Goal: Task Accomplishment & Management: Use online tool/utility

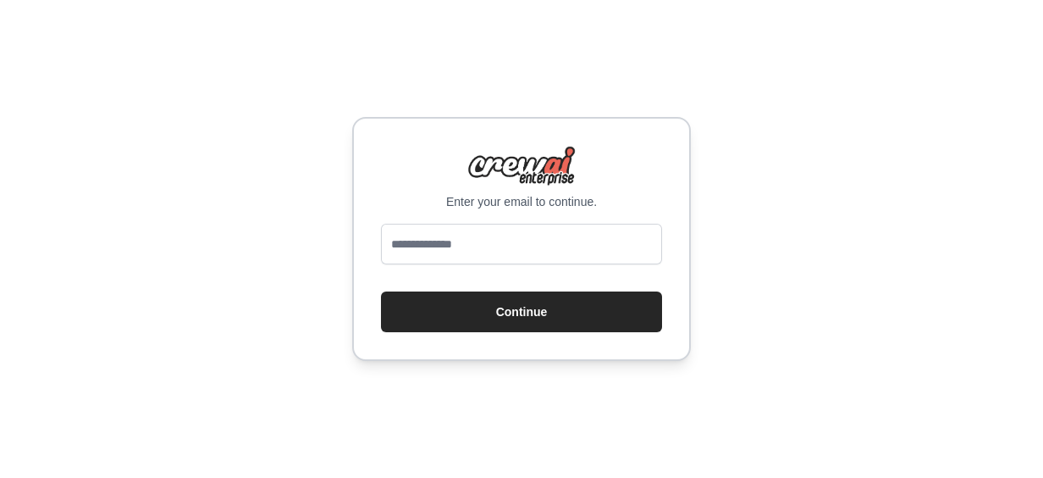
type input "**********"
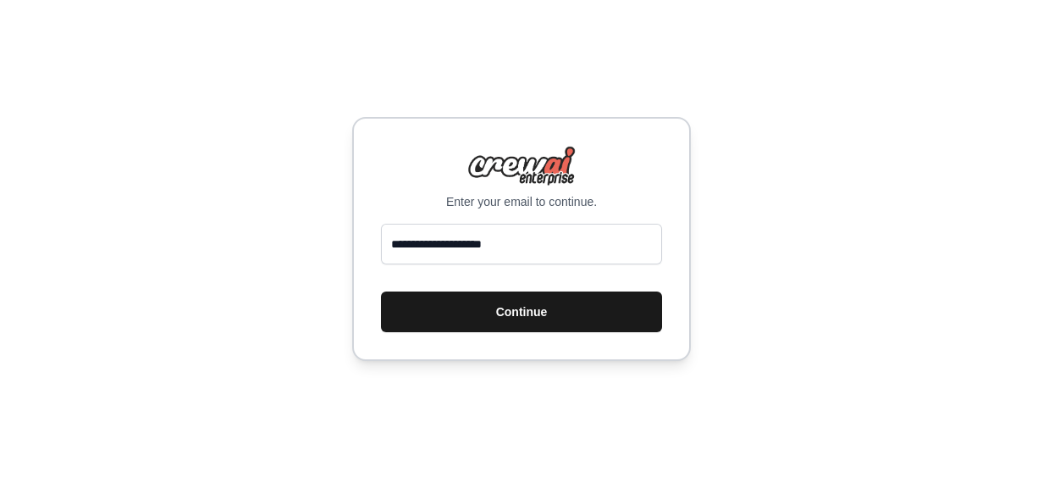
click at [514, 313] on button "Continue" at bounding box center [521, 311] width 281 height 41
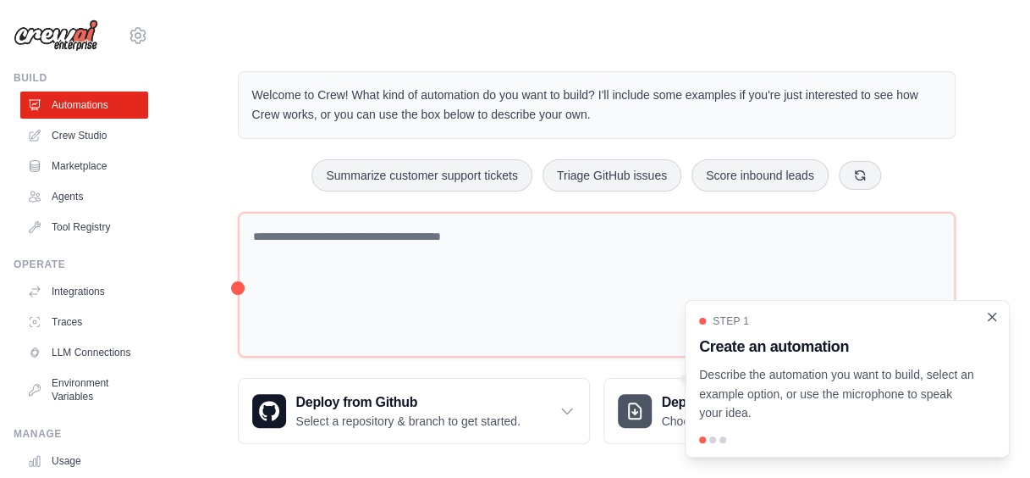
click at [991, 320] on icon "Close walkthrough" at bounding box center [992, 316] width 15 height 15
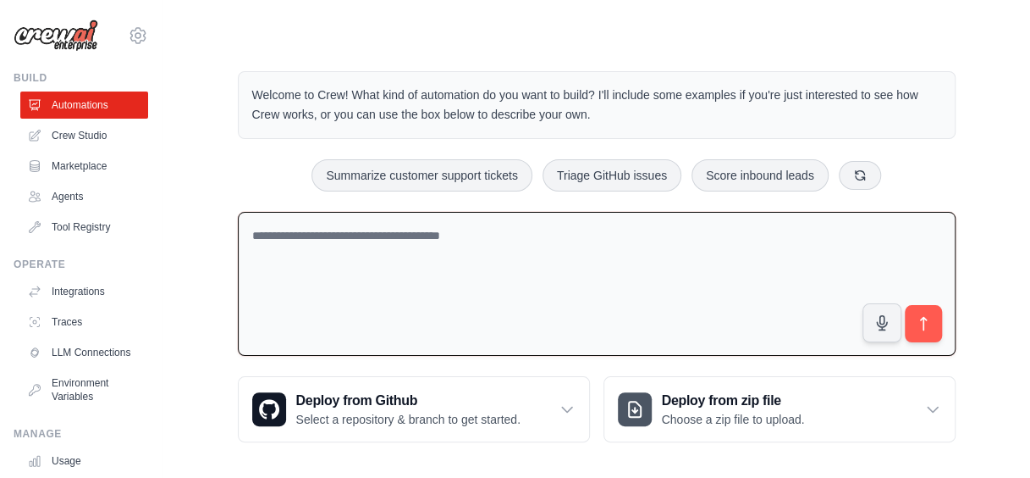
click at [395, 244] on textarea at bounding box center [597, 284] width 718 height 145
click at [860, 180] on icon at bounding box center [861, 175] width 14 height 14
click at [904, 178] on icon at bounding box center [908, 175] width 14 height 14
click at [872, 172] on icon at bounding box center [870, 175] width 14 height 14
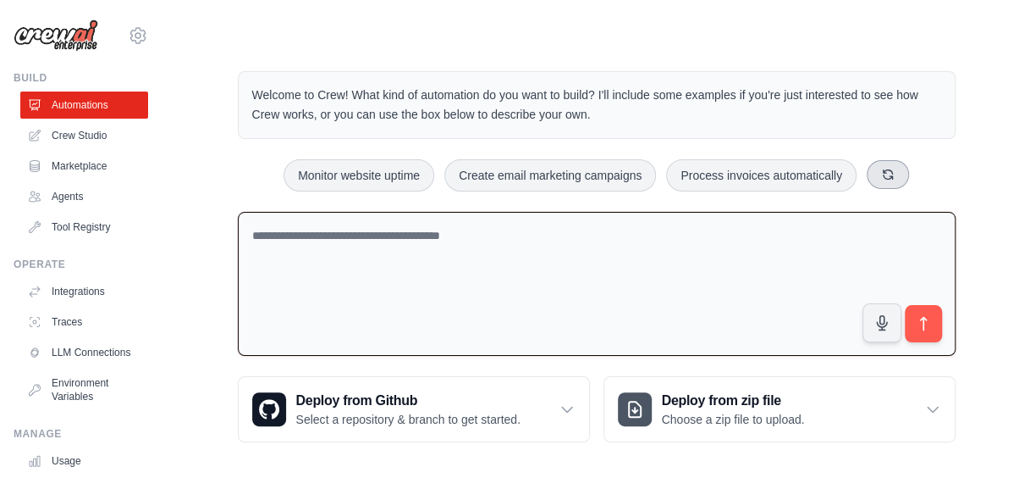
click at [872, 172] on button at bounding box center [888, 174] width 42 height 29
click at [660, 230] on textarea at bounding box center [597, 284] width 718 height 145
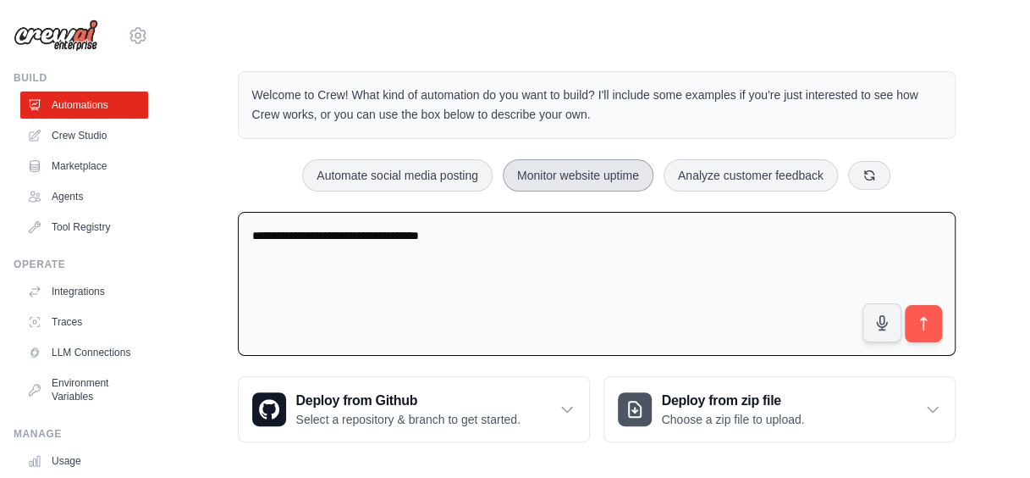
type textarea "**********"
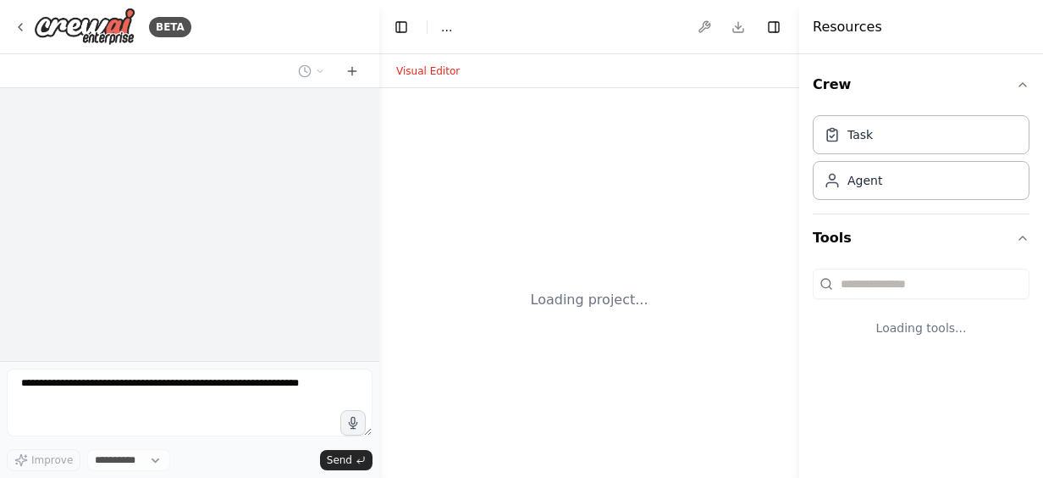
select select "****"
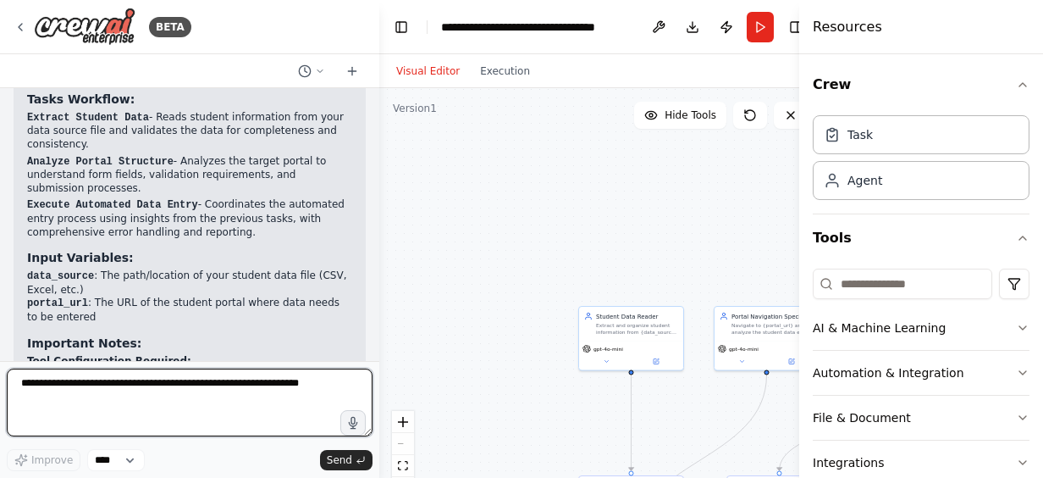
scroll to position [1776, 0]
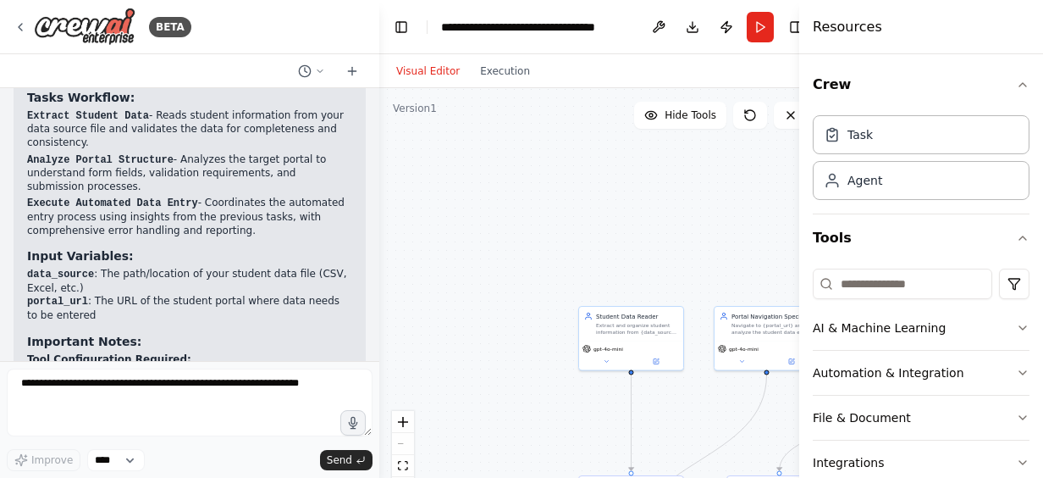
click at [95, 197] on p "Execute Automated Data Entry - Coordinates the automated entry process using in…" at bounding box center [189, 216] width 325 height 41
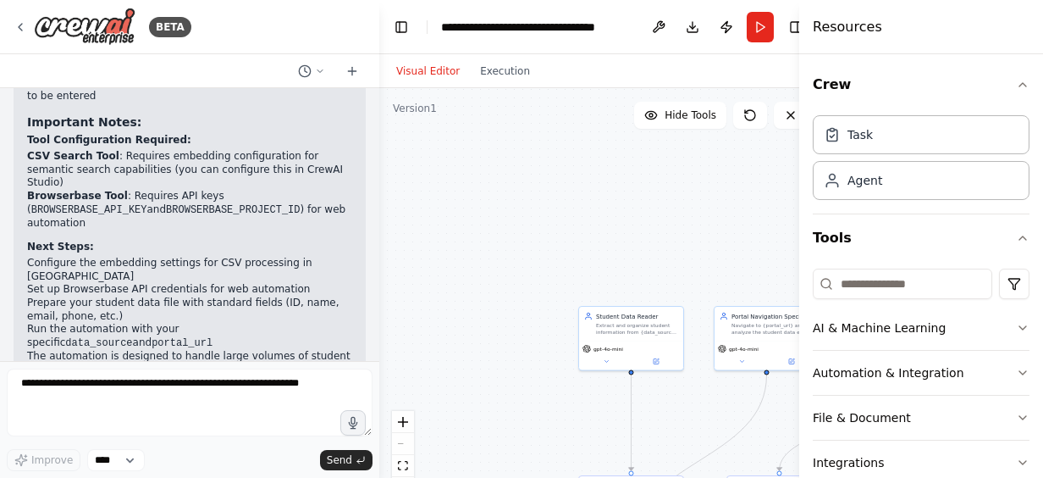
scroll to position [2007, 0]
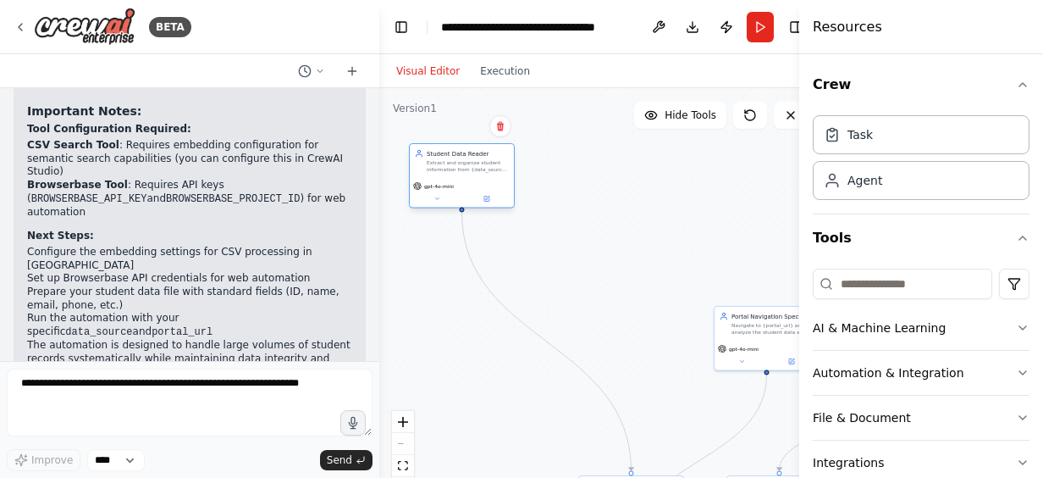
drag, startPoint x: 650, startPoint y: 349, endPoint x: 476, endPoint y: 185, distance: 239.0
click at [476, 185] on div "gpt-4o-mini" at bounding box center [461, 186] width 97 height 8
drag, startPoint x: 764, startPoint y: 337, endPoint x: 640, endPoint y: 178, distance: 201.6
click at [640, 178] on div "Portal Navigation Specialist Navigate to {portal_url} and analyze the student d…" at bounding box center [648, 175] width 106 height 65
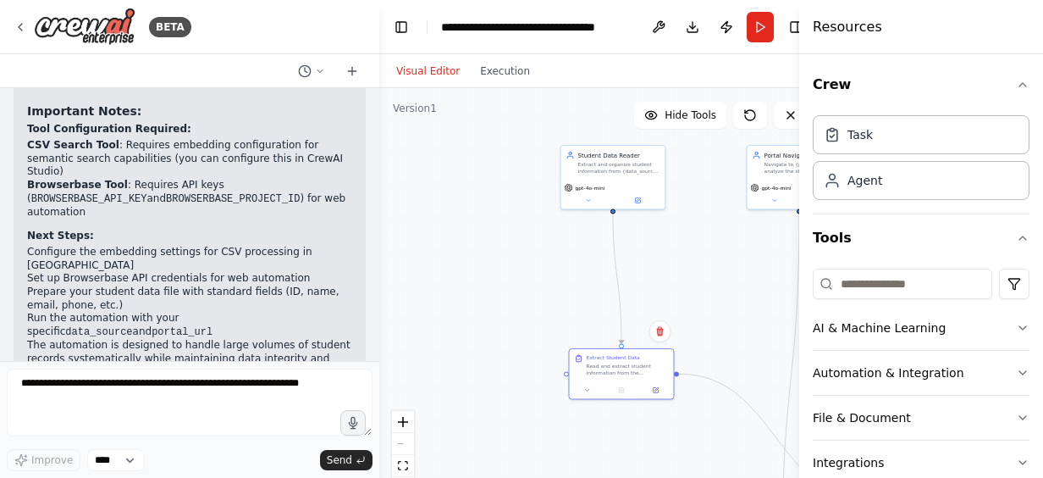
drag, startPoint x: 599, startPoint y: 477, endPoint x: 574, endPoint y: 342, distance: 137.0
click at [574, 342] on div ".deletable-edge-delete-btn { width: 20px; height: 20px; border: 0px solid #ffff…" at bounding box center [600, 299] width 442 height 423
click at [738, 312] on div ".deletable-edge-delete-btn { width: 20px; height: 20px; border: 0px solid #ffff…" at bounding box center [600, 299] width 442 height 423
click at [757, 27] on button "Run" at bounding box center [760, 27] width 27 height 30
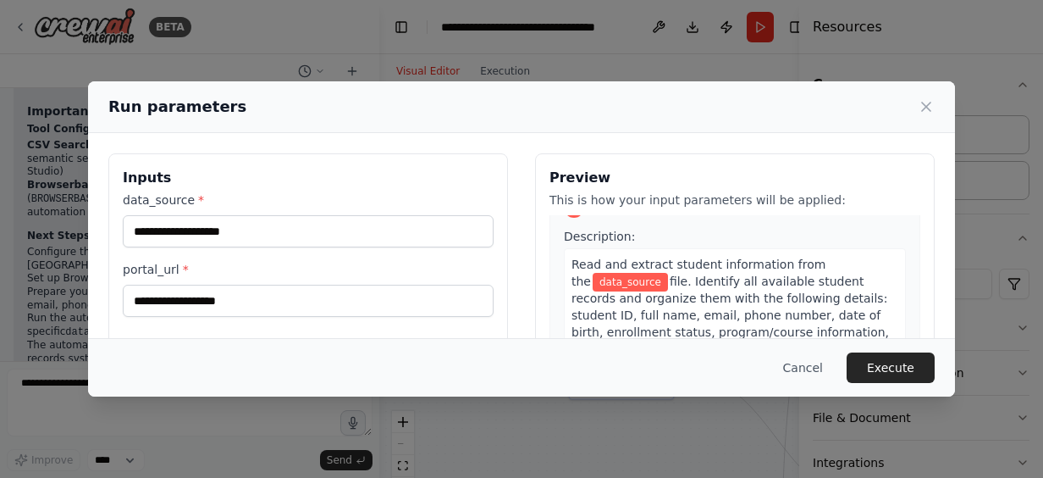
scroll to position [0, 0]
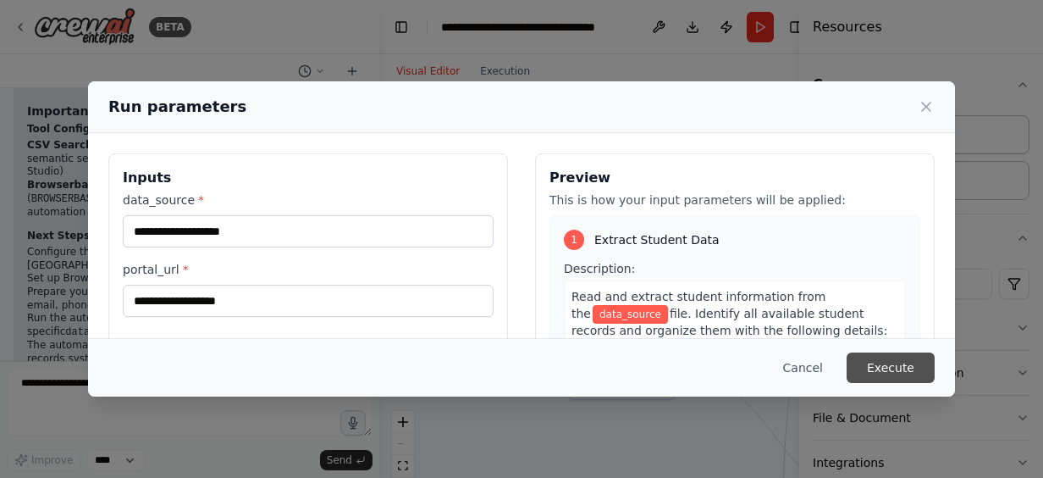
click at [874, 366] on button "Execute" at bounding box center [891, 367] width 88 height 30
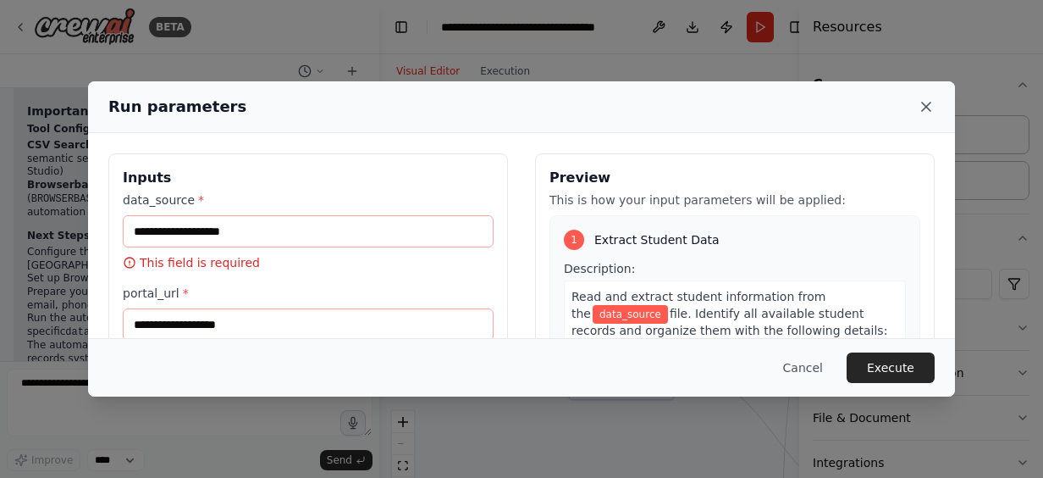
click at [925, 108] on icon at bounding box center [926, 106] width 8 height 8
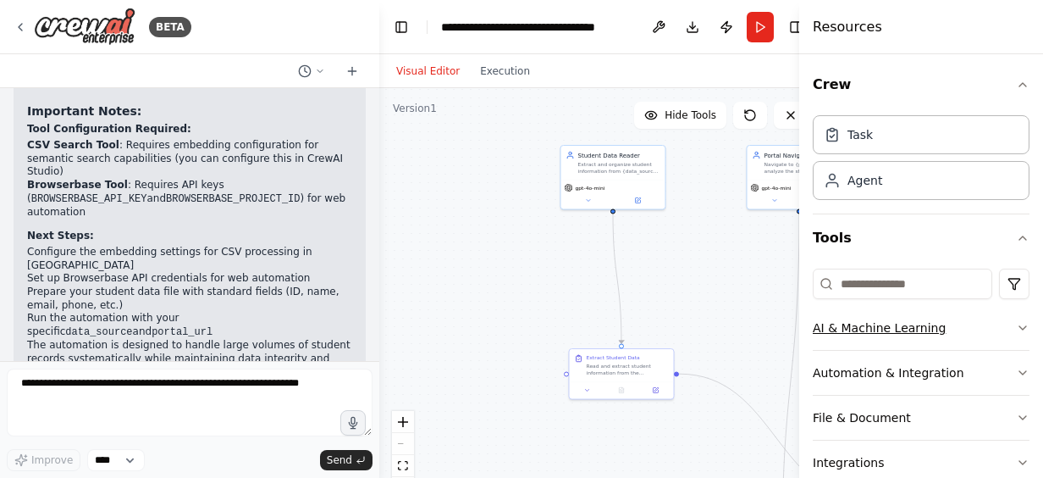
click at [1016, 331] on icon "button" at bounding box center [1023, 328] width 14 height 14
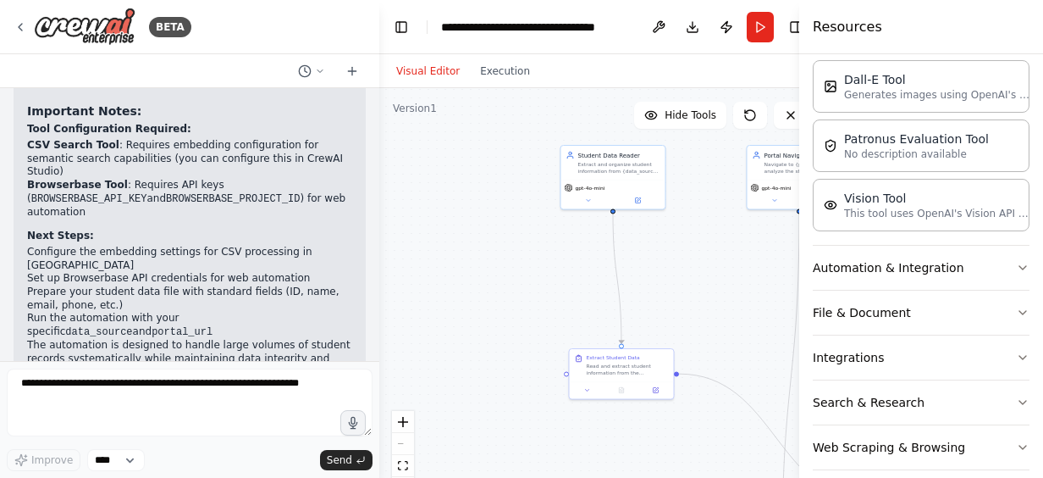
scroll to position [369, 0]
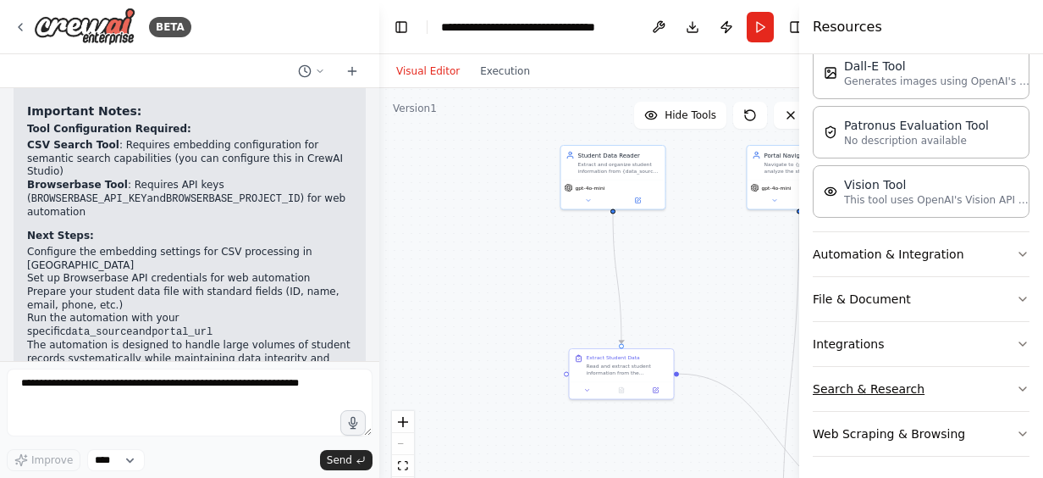
click at [1016, 389] on icon "button" at bounding box center [1023, 389] width 14 height 14
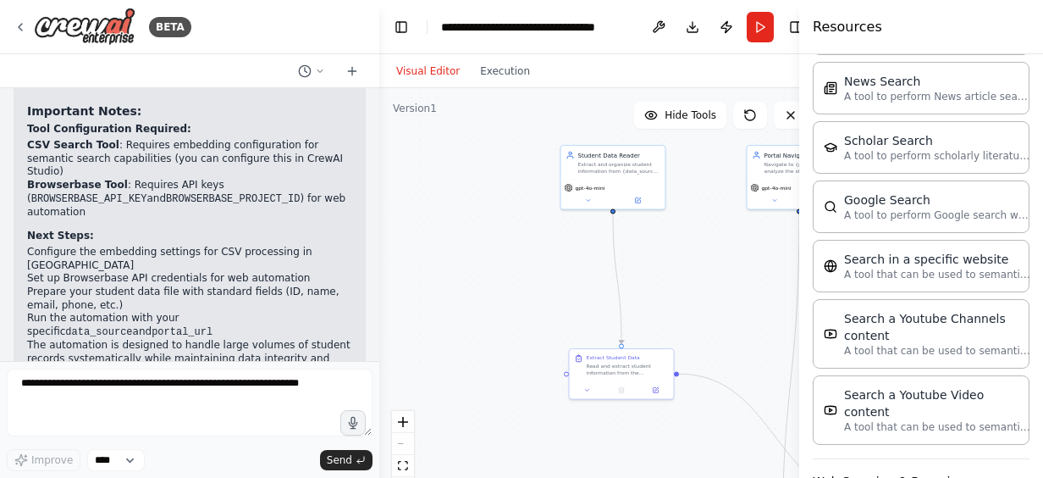
scroll to position [1222, 0]
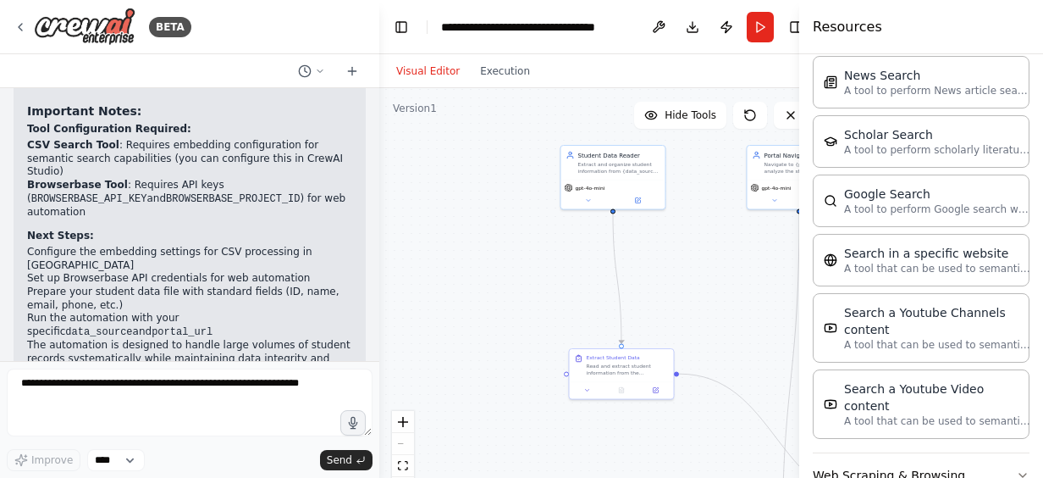
click at [887, 453] on button "Web Scraping & Browsing" at bounding box center [921, 475] width 217 height 44
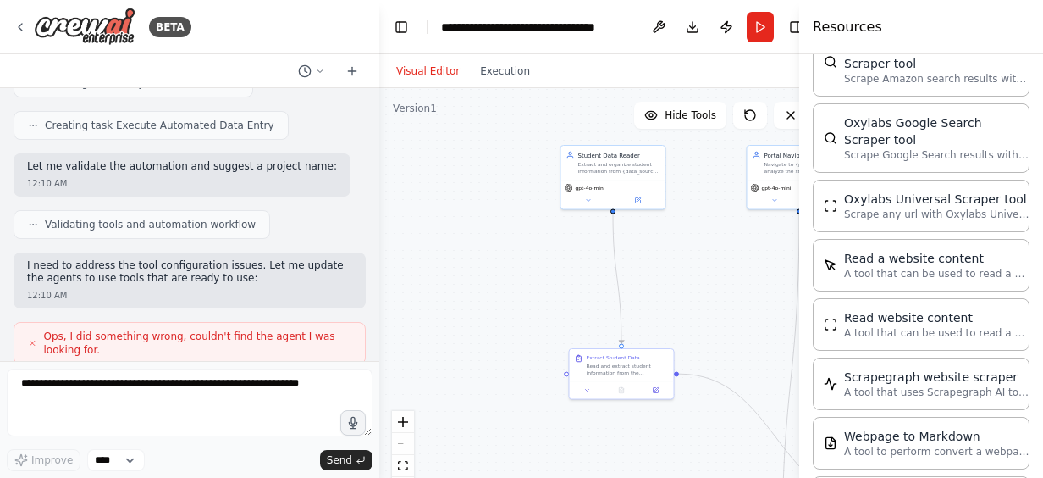
scroll to position [654, 0]
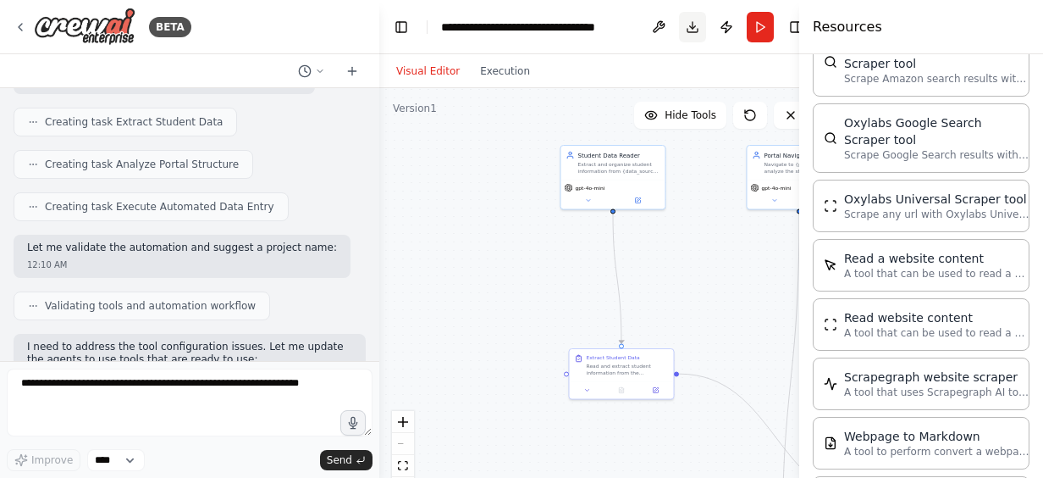
click at [693, 26] on button "Download" at bounding box center [692, 27] width 27 height 30
click at [461, 283] on div ".deletable-edge-delete-btn { width: 20px; height: 20px; border: 0px solid #ffff…" at bounding box center [600, 299] width 442 height 423
click at [920, 36] on div "Resources" at bounding box center [921, 27] width 244 height 54
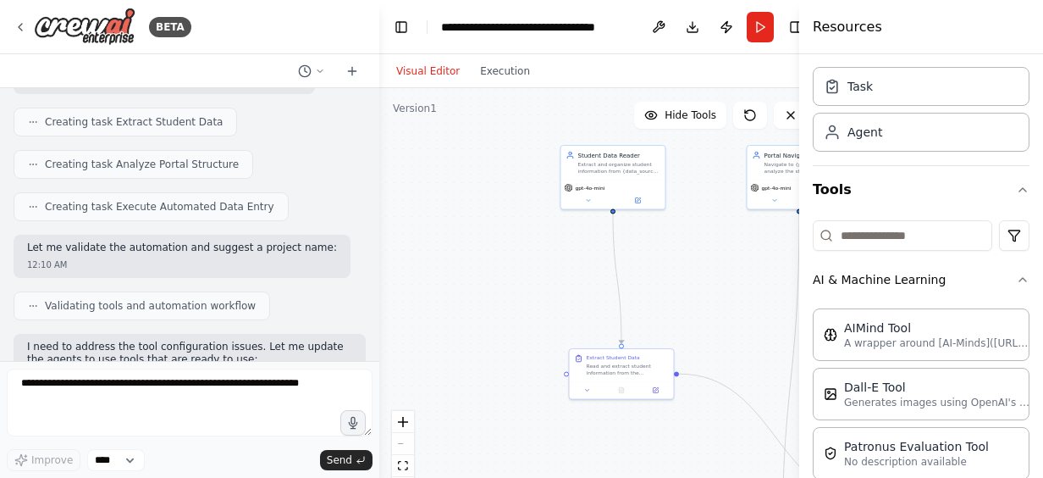
scroll to position [0, 0]
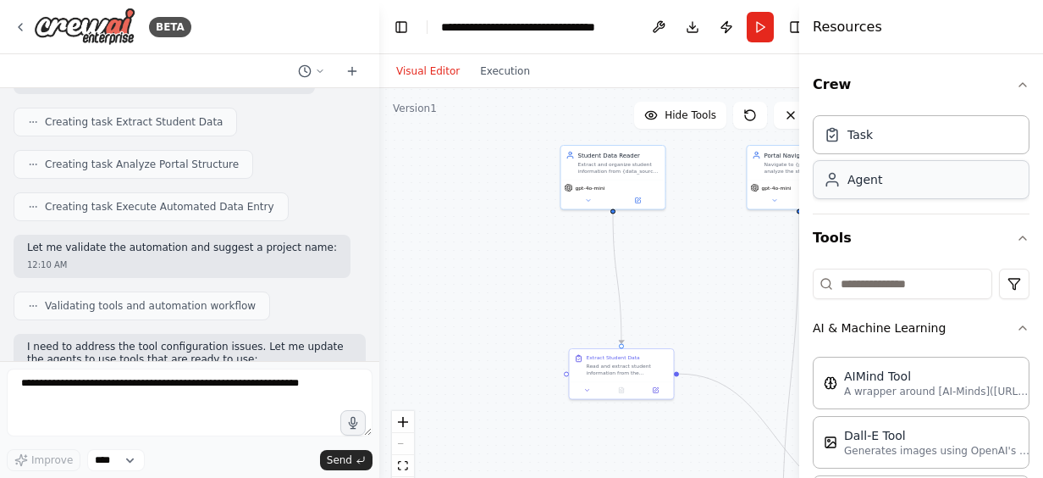
click at [854, 178] on div "Agent" at bounding box center [865, 179] width 35 height 17
click at [709, 280] on div ".deletable-edge-delete-btn { width: 20px; height: 20px; border: 0px solid #ffff…" at bounding box center [600, 299] width 442 height 423
click at [685, 442] on div ".deletable-edge-delete-btn { width: 20px; height: 20px; border: 0px solid #ffff…" at bounding box center [600, 299] width 442 height 423
click at [538, 321] on div ".deletable-edge-delete-btn { width: 20px; height: 20px; border: 0px solid #ffff…" at bounding box center [600, 299] width 442 height 423
click at [422, 108] on div "Version 1" at bounding box center [415, 109] width 44 height 14
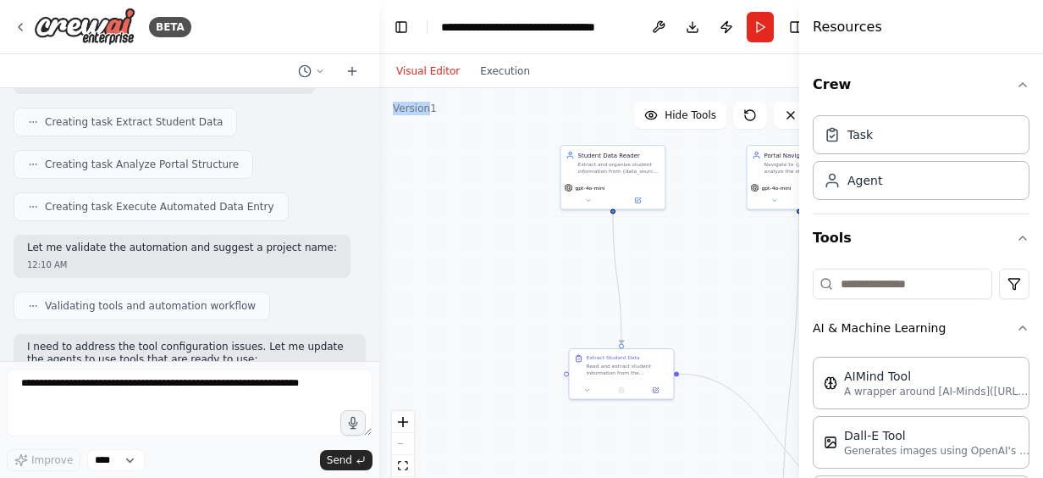
click at [422, 108] on div "Version 1" at bounding box center [415, 109] width 44 height 14
click at [403, 461] on icon "fit view" at bounding box center [403, 465] width 10 height 9
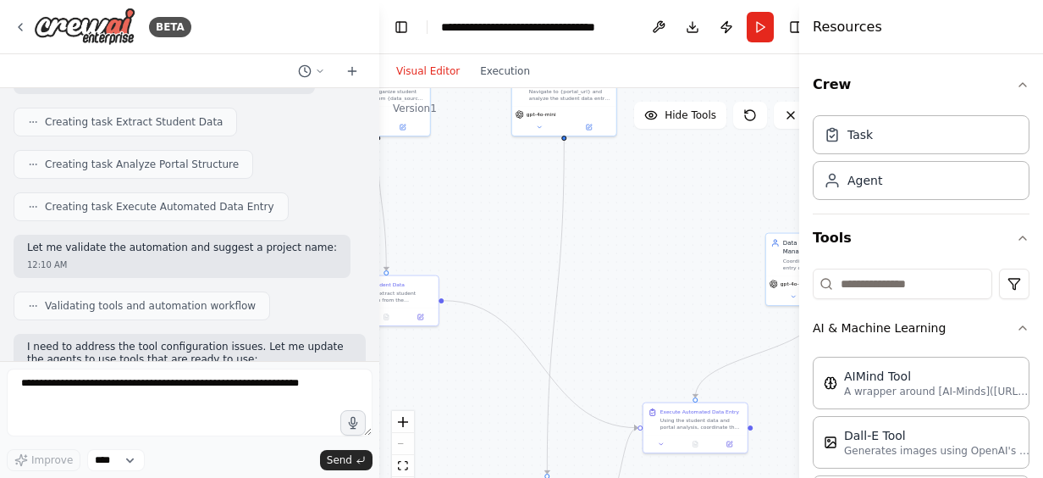
drag, startPoint x: 738, startPoint y: 338, endPoint x: 589, endPoint y: 338, distance: 149.0
click at [589, 338] on div ".deletable-edge-delete-btn { width: 20px; height: 20px; border: 0px solid #ffff…" at bounding box center [600, 299] width 442 height 423
click at [406, 442] on button "zoom out" at bounding box center [403, 444] width 22 height 22
click at [406, 442] on div "React Flow controls" at bounding box center [403, 455] width 22 height 88
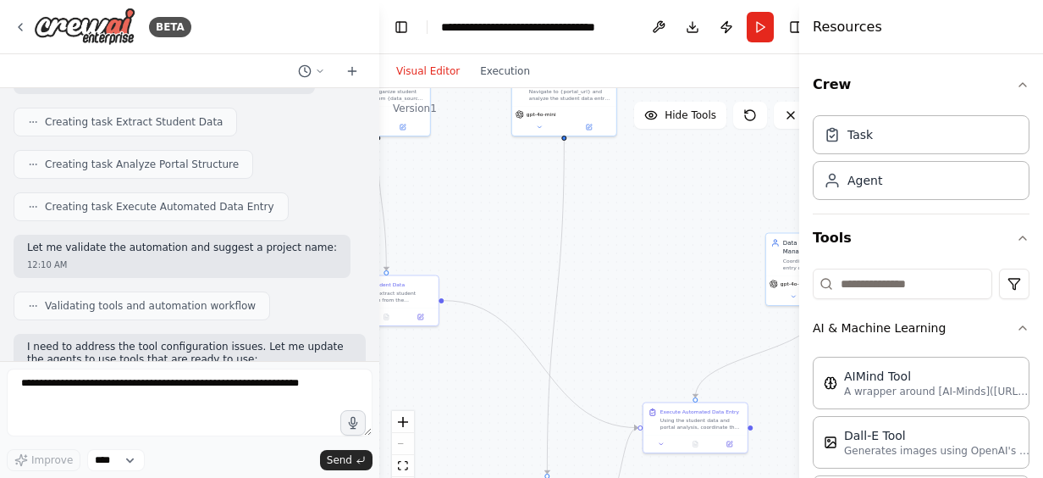
click at [406, 442] on div "React Flow controls" at bounding box center [403, 455] width 22 height 88
click at [398, 469] on icon "fit view" at bounding box center [403, 465] width 10 height 9
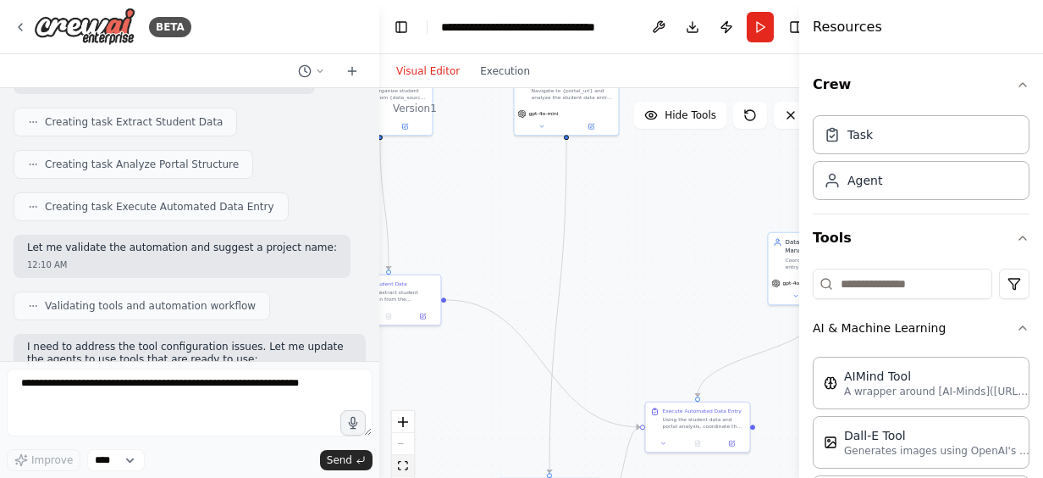
click at [398, 469] on icon "fit view" at bounding box center [403, 465] width 10 height 9
click at [689, 122] on button "Hide Tools" at bounding box center [680, 115] width 92 height 27
click at [681, 112] on span "Show Tools" at bounding box center [688, 115] width 56 height 14
click at [681, 112] on span "Hide Tools" at bounding box center [691, 115] width 52 height 14
click at [781, 117] on button at bounding box center [791, 115] width 34 height 27
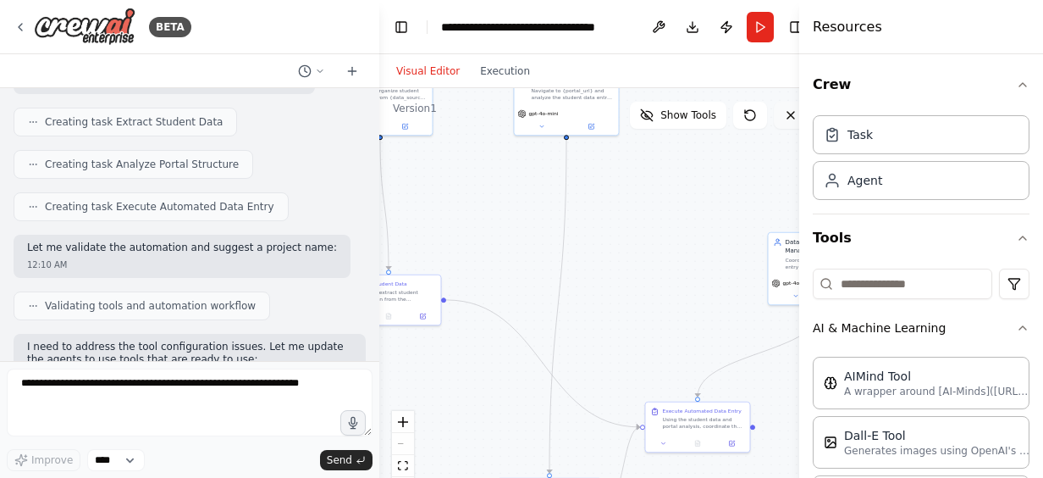
click at [789, 117] on icon at bounding box center [790, 115] width 7 height 7
click at [812, 59] on div "Crew Task Agent Tools AI & Machine Learning AIMind Tool A wrapper around [AI-Mi…" at bounding box center [921, 265] width 244 height 423
drag, startPoint x: 776, startPoint y: 450, endPoint x: 779, endPoint y: 472, distance: 21.4
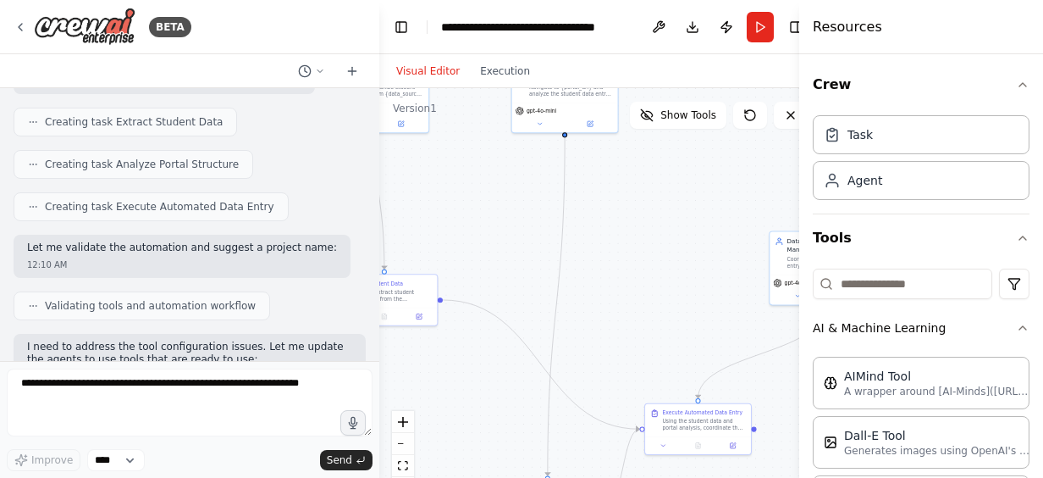
click at [779, 472] on div ".deletable-edge-delete-btn { width: 20px; height: 20px; border: 0px solid #ffff…" at bounding box center [600, 299] width 442 height 423
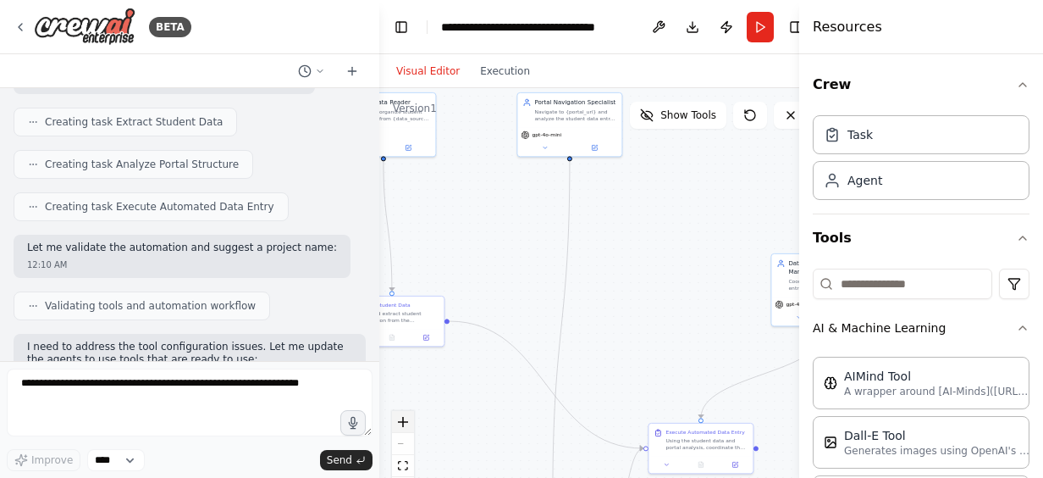
click at [405, 417] on icon "zoom in" at bounding box center [403, 422] width 10 height 10
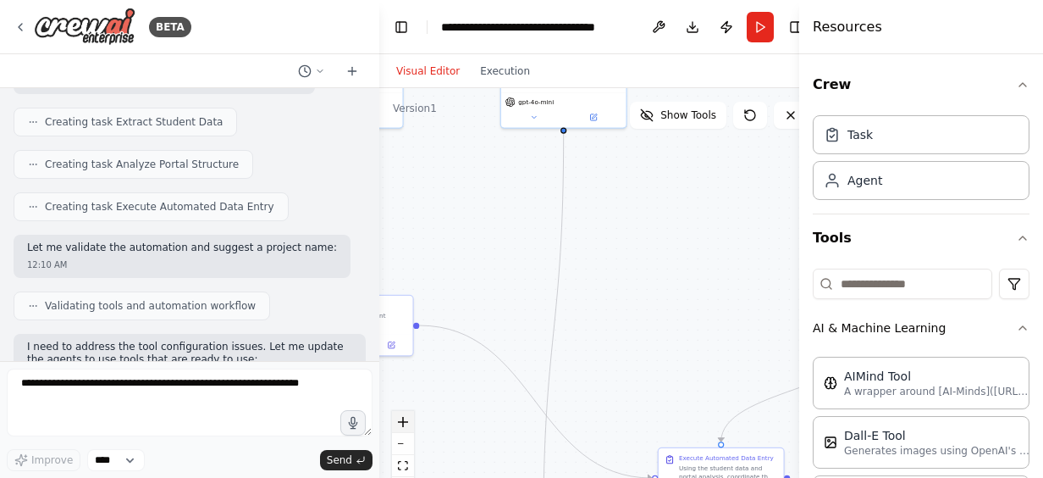
click at [405, 417] on icon "zoom in" at bounding box center [403, 422] width 10 height 10
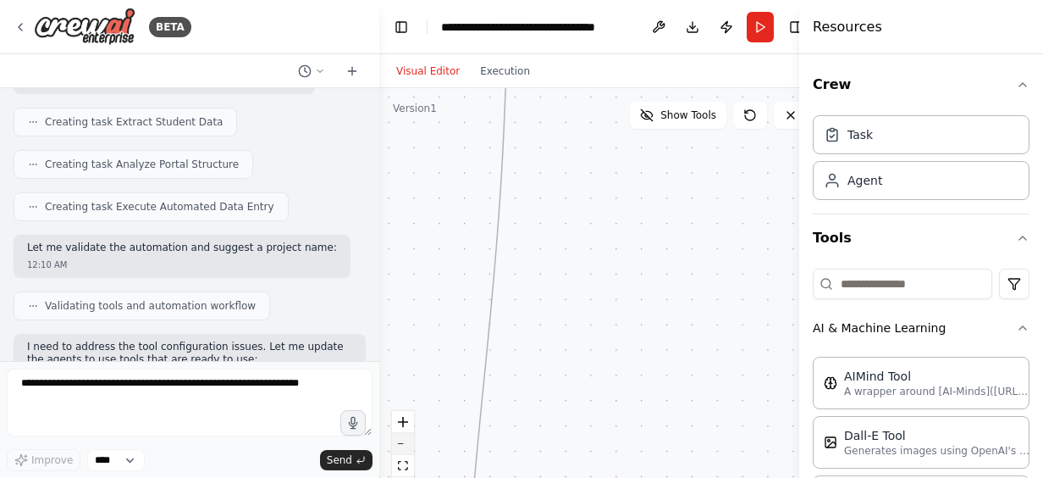
click at [398, 441] on button "zoom out" at bounding box center [403, 444] width 22 height 22
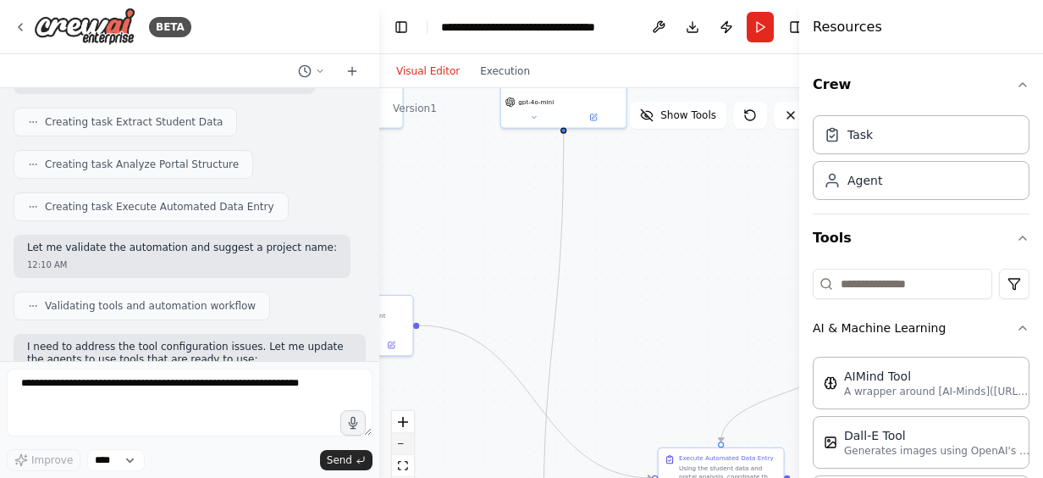
click at [398, 441] on button "zoom out" at bounding box center [403, 444] width 22 height 22
click at [398, 441] on div "React Flow controls" at bounding box center [403, 455] width 22 height 88
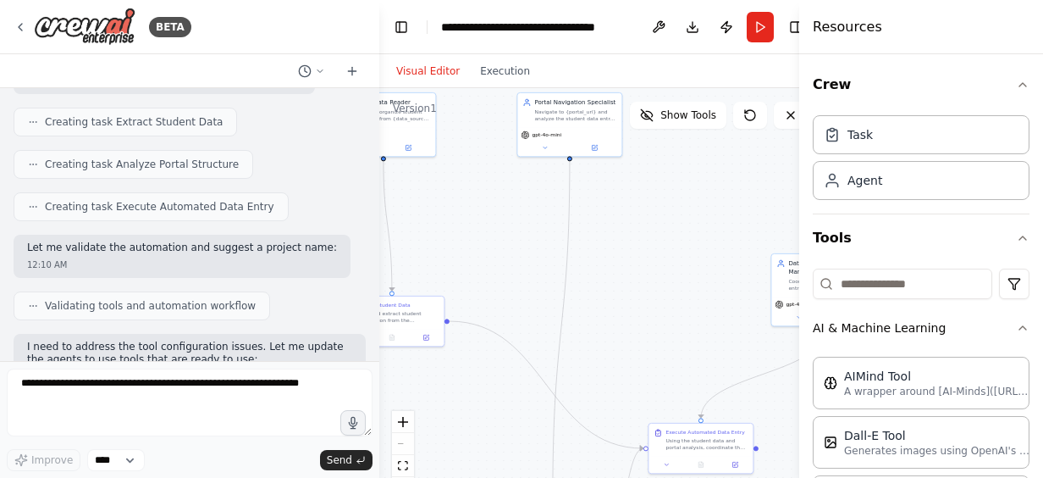
click at [398, 441] on div "React Flow controls" at bounding box center [403, 455] width 22 height 88
click at [414, 71] on button "Visual Editor" at bounding box center [428, 71] width 84 height 20
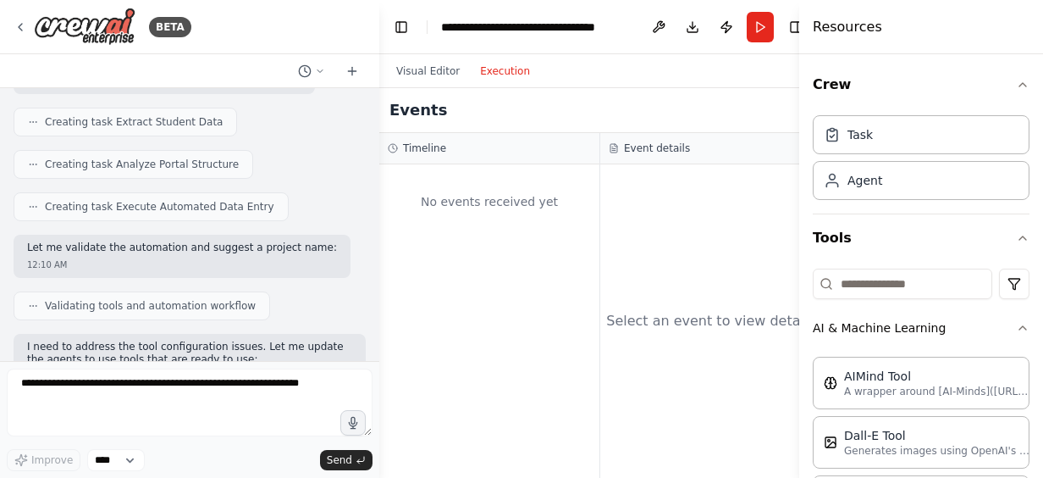
click at [481, 74] on button "Execution" at bounding box center [505, 71] width 70 height 20
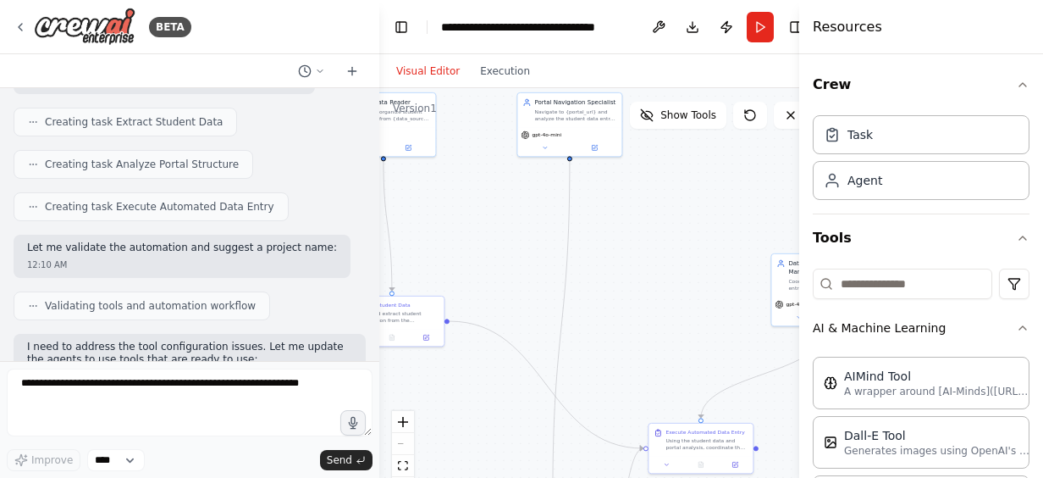
click at [418, 72] on button "Visual Editor" at bounding box center [428, 71] width 84 height 20
click at [406, 23] on button "Toggle Left Sidebar" at bounding box center [402, 27] width 24 height 24
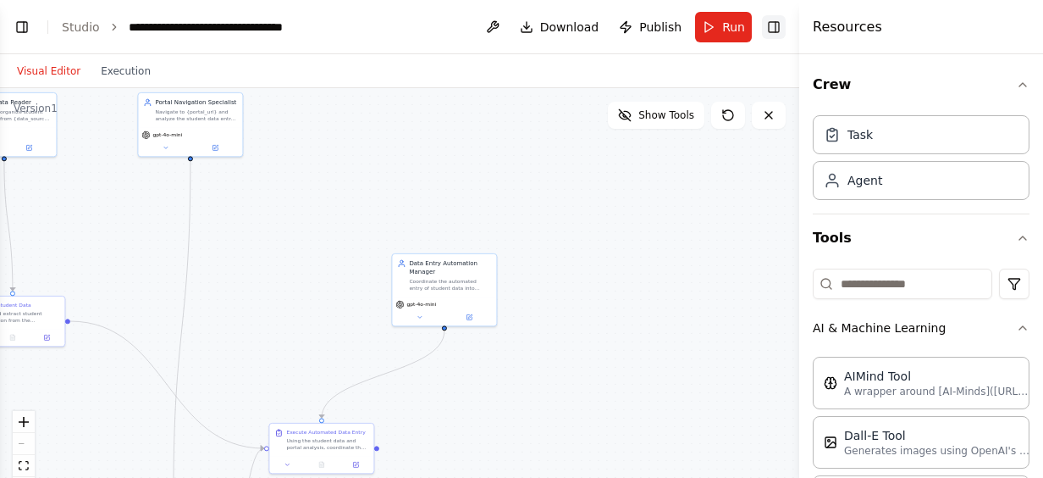
click at [771, 22] on button "Toggle Right Sidebar" at bounding box center [774, 27] width 24 height 24
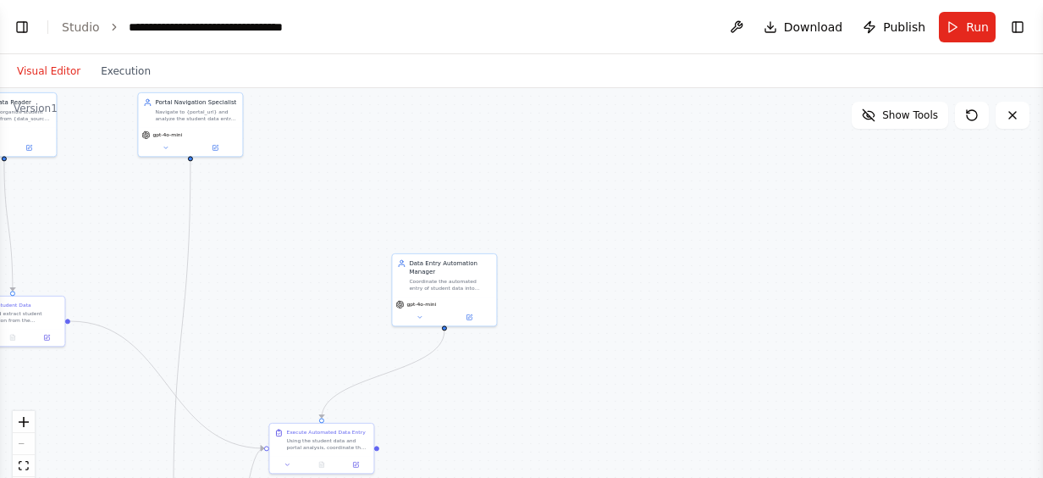
click at [32, 445] on div "React Flow controls" at bounding box center [24, 455] width 22 height 88
click at [27, 444] on div "React Flow controls" at bounding box center [24, 455] width 22 height 88
click at [894, 27] on span "Publish" at bounding box center [904, 27] width 42 height 17
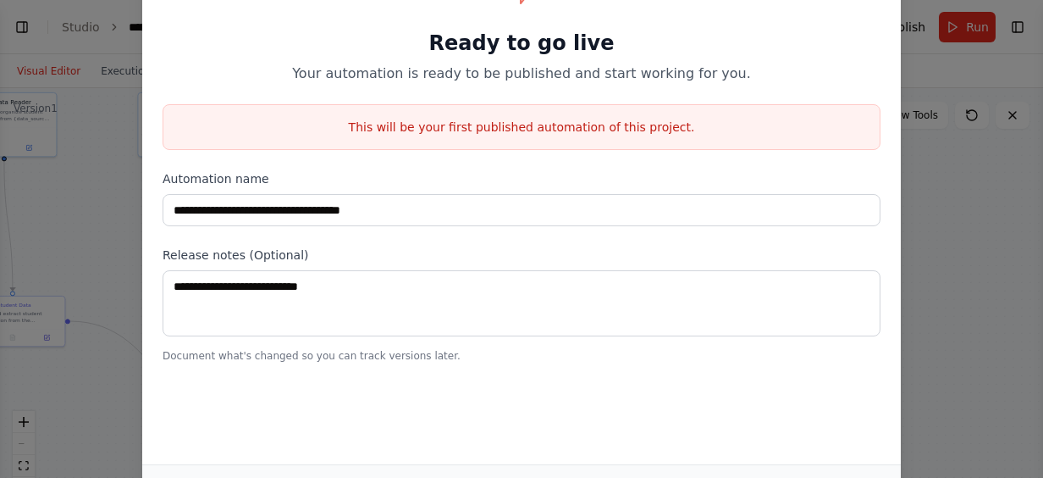
drag, startPoint x: 813, startPoint y: 469, endPoint x: 769, endPoint y: 413, distance: 71.1
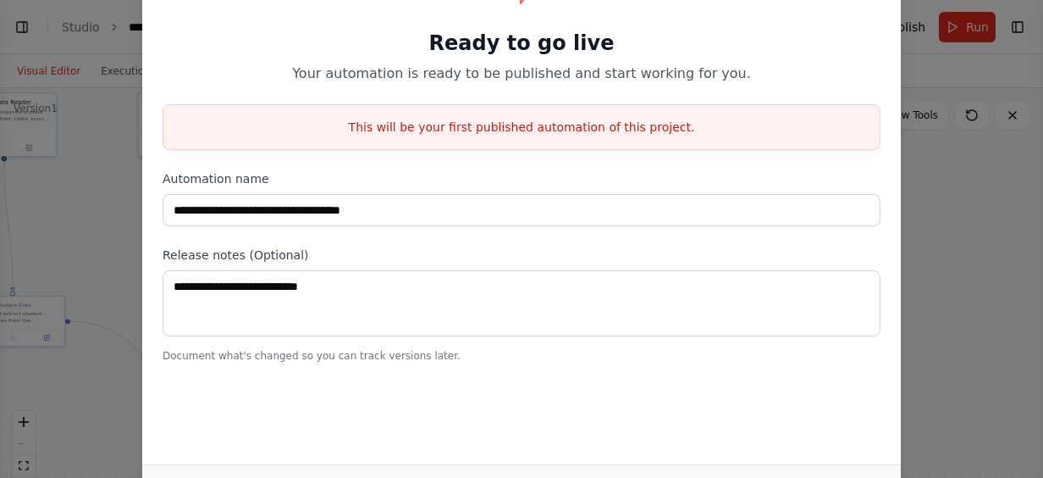
click at [769, 413] on div "**********" at bounding box center [521, 209] width 759 height 509
click at [940, 152] on div "**********" at bounding box center [521, 239] width 1043 height 478
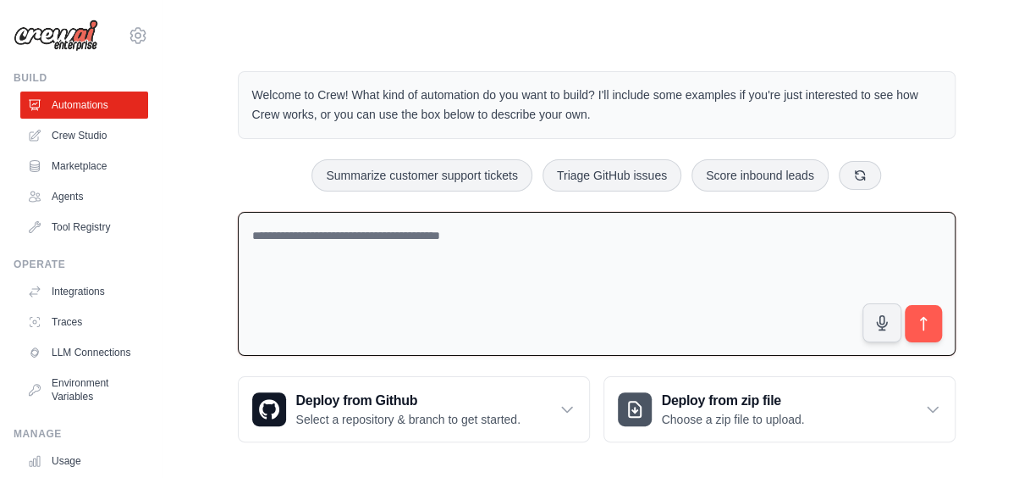
click at [500, 235] on textarea at bounding box center [597, 284] width 718 height 145
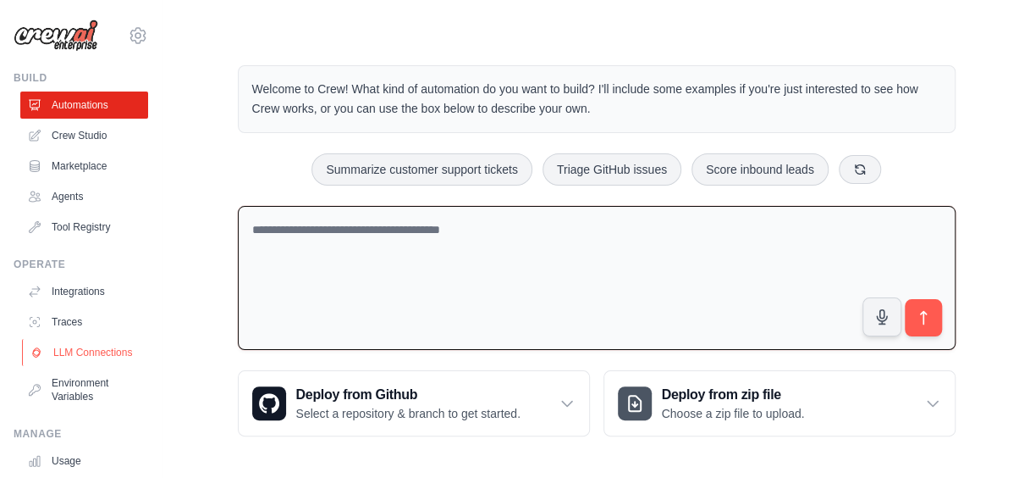
click at [64, 363] on link "LLM Connections" at bounding box center [86, 352] width 128 height 27
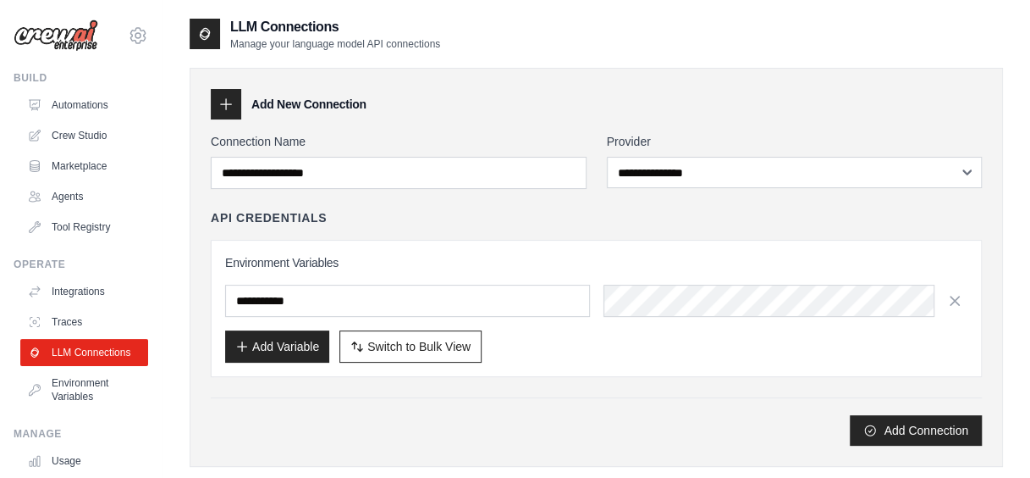
click at [703, 146] on label "Provider" at bounding box center [795, 141] width 376 height 17
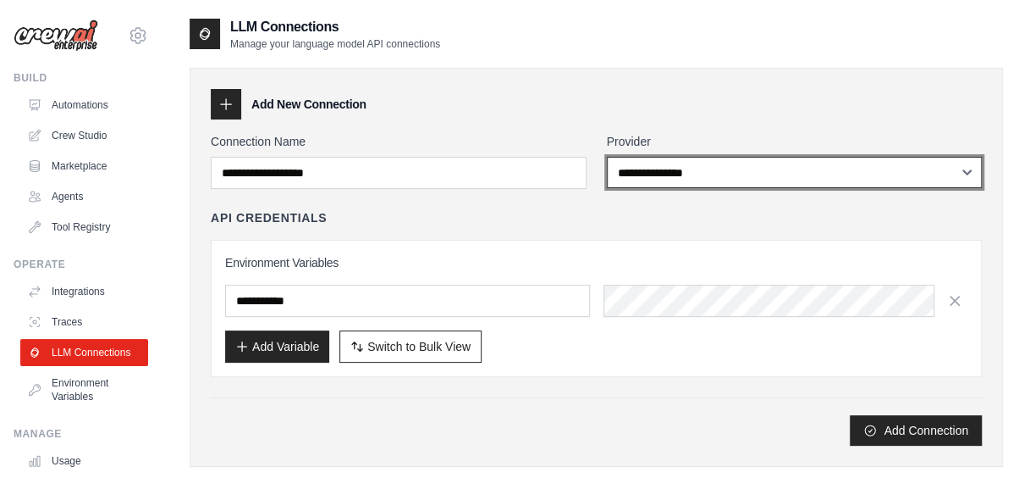
click at [703, 157] on select "**********" at bounding box center [795, 172] width 376 height 31
click at [710, 166] on select "**********" at bounding box center [795, 172] width 376 height 31
select select "******"
click at [607, 157] on select "**********" at bounding box center [795, 172] width 376 height 31
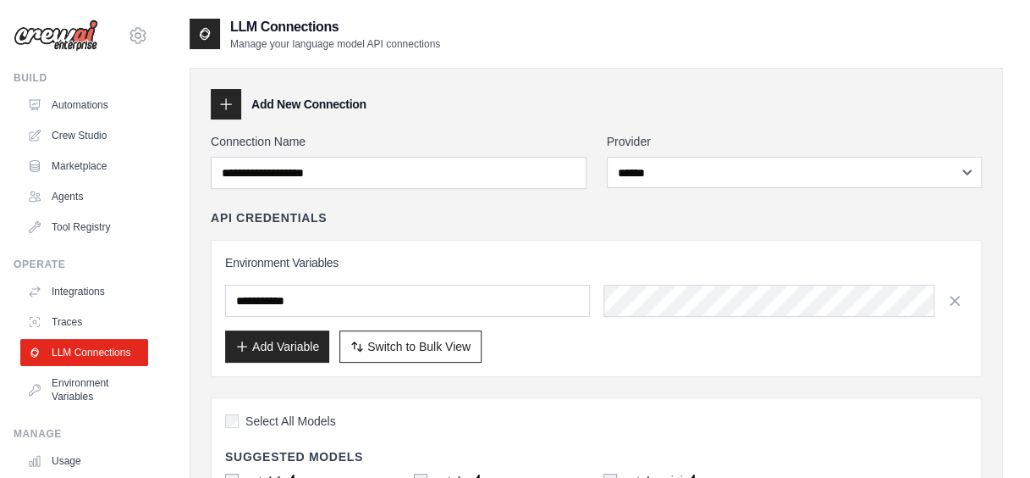
click at [670, 218] on div "API Credentials" at bounding box center [596, 217] width 771 height 17
click at [62, 135] on link "Crew Studio" at bounding box center [86, 135] width 128 height 27
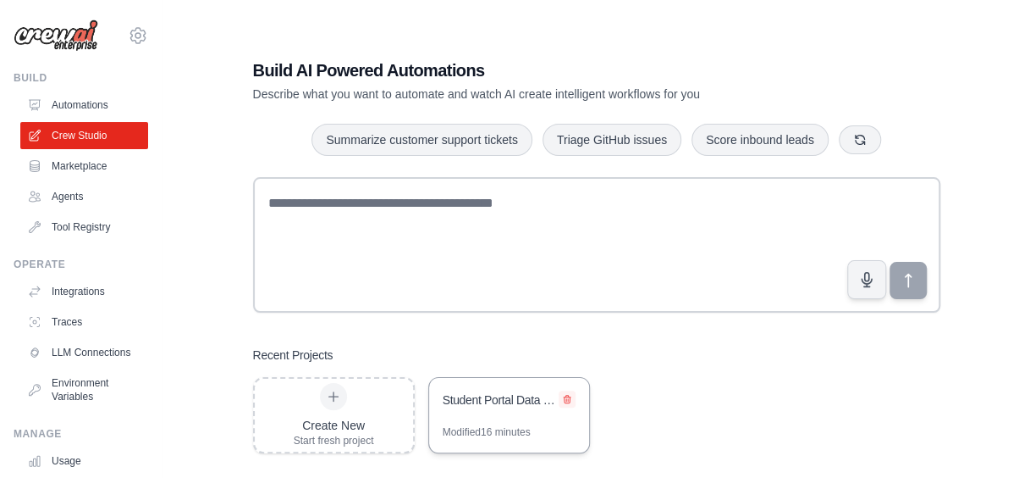
click at [569, 395] on icon at bounding box center [567, 399] width 10 height 10
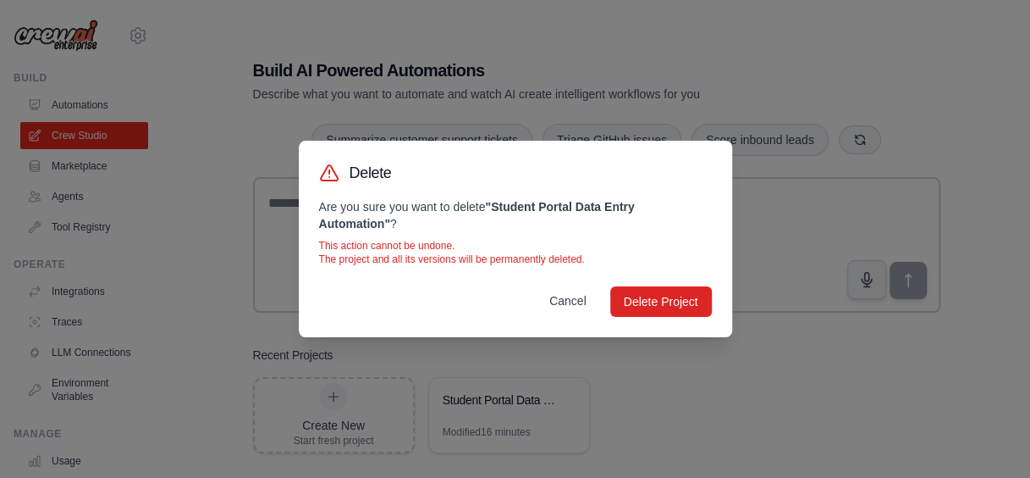
click at [579, 301] on button "Cancel" at bounding box center [568, 300] width 64 height 30
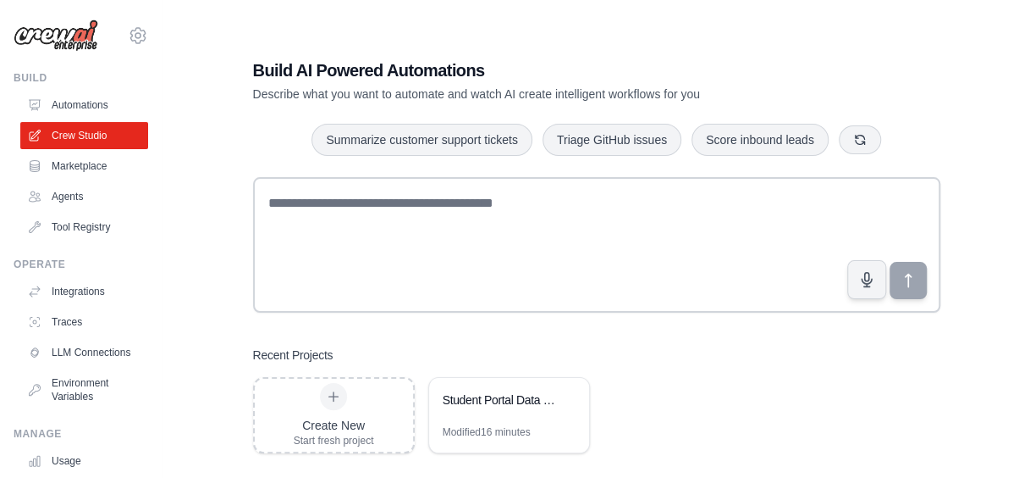
click at [516, 330] on div "Build AI Powered Automations Describe what you want to automate and watch AI cr…" at bounding box center [597, 255] width 728 height 449
click at [66, 104] on link "Automations" at bounding box center [86, 104] width 128 height 27
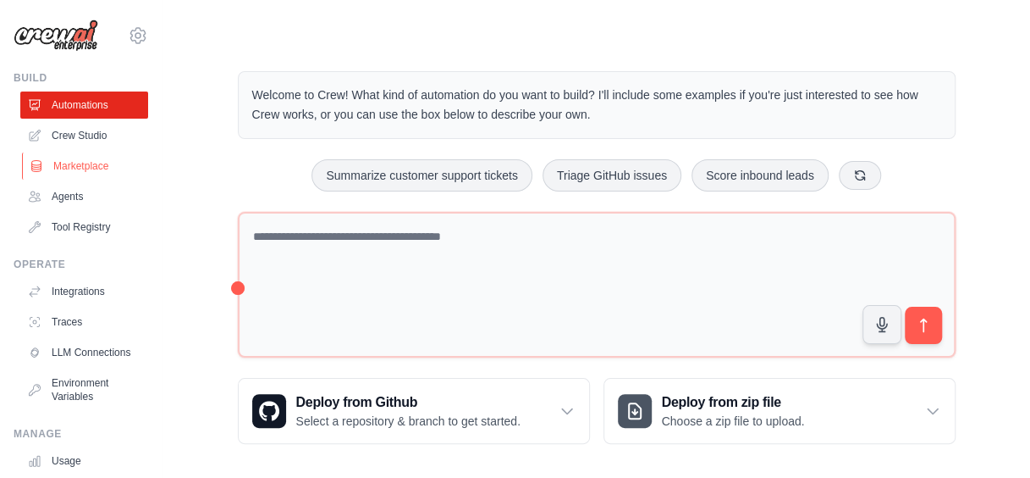
click at [66, 163] on link "Marketplace" at bounding box center [86, 165] width 128 height 27
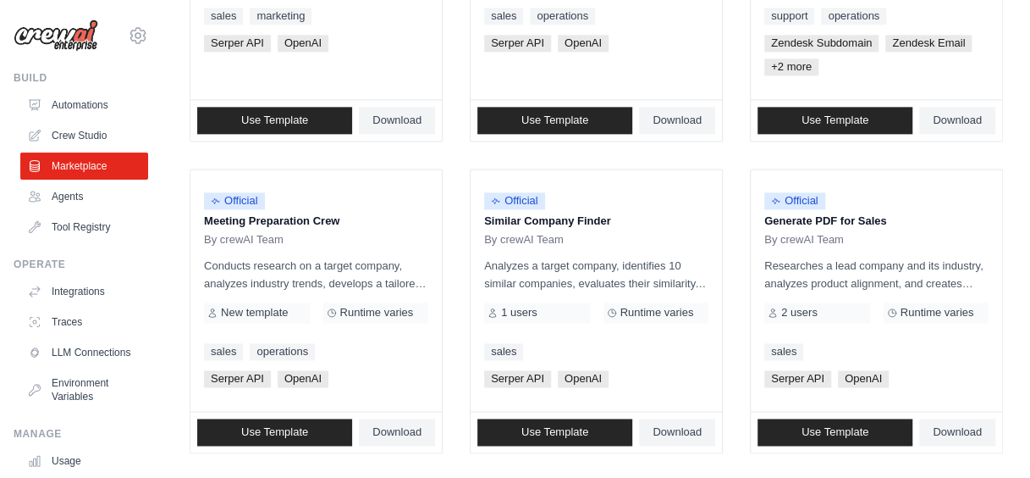
scroll to position [1046, 0]
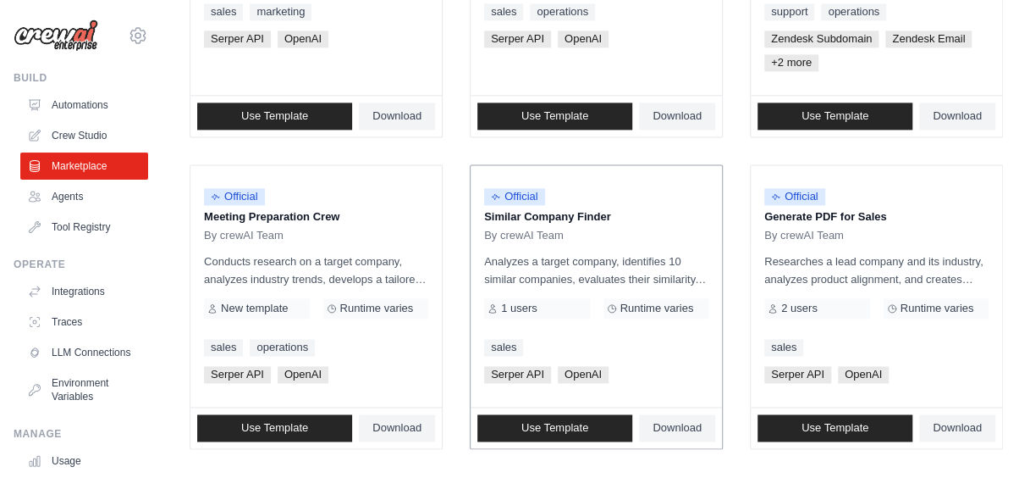
click at [484, 188] on span "Official" at bounding box center [514, 196] width 61 height 17
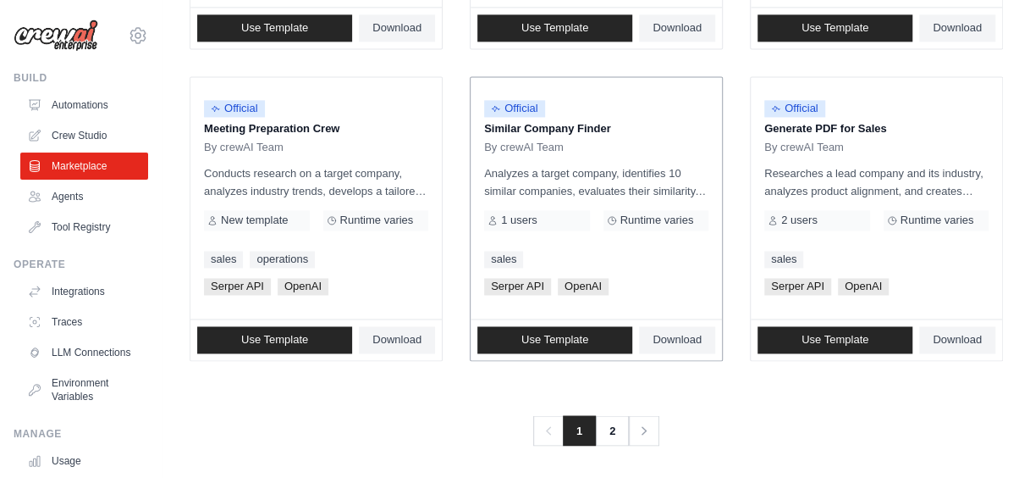
scroll to position [1135, 0]
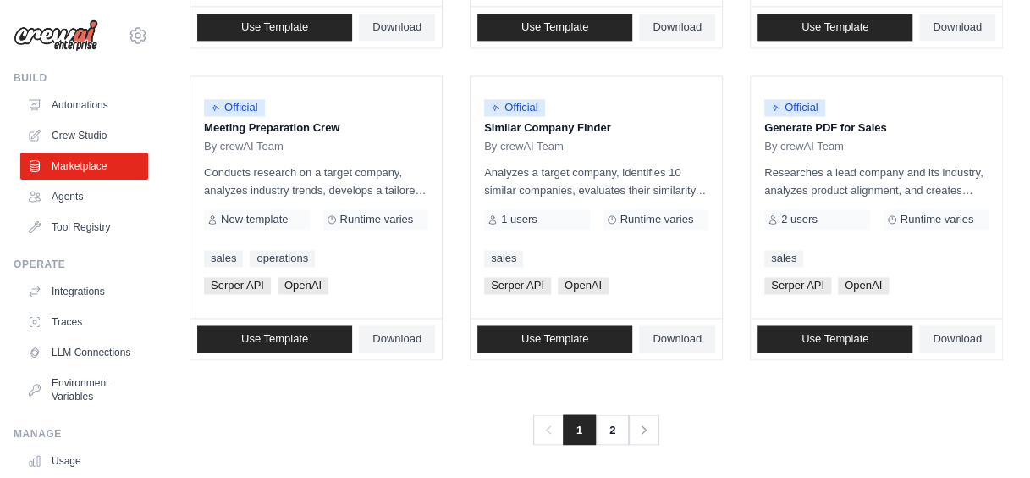
click at [610, 420] on link "2" at bounding box center [614, 429] width 34 height 30
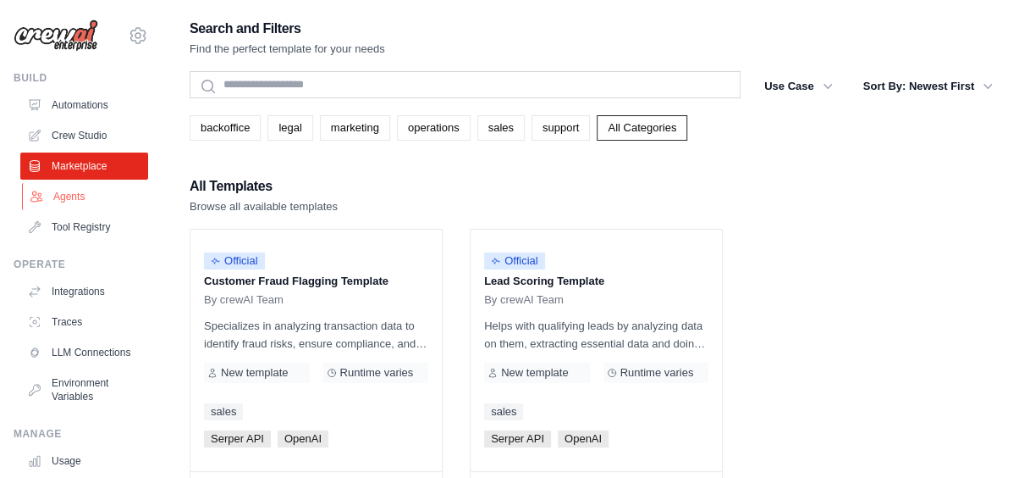
click at [69, 195] on link "Agents" at bounding box center [86, 196] width 128 height 27
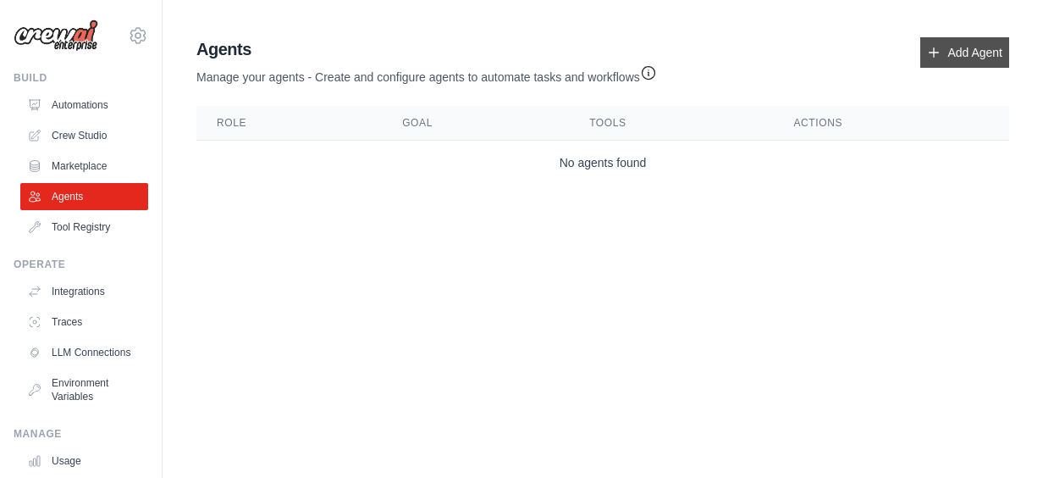
click at [950, 49] on link "Add Agent" at bounding box center [964, 52] width 89 height 30
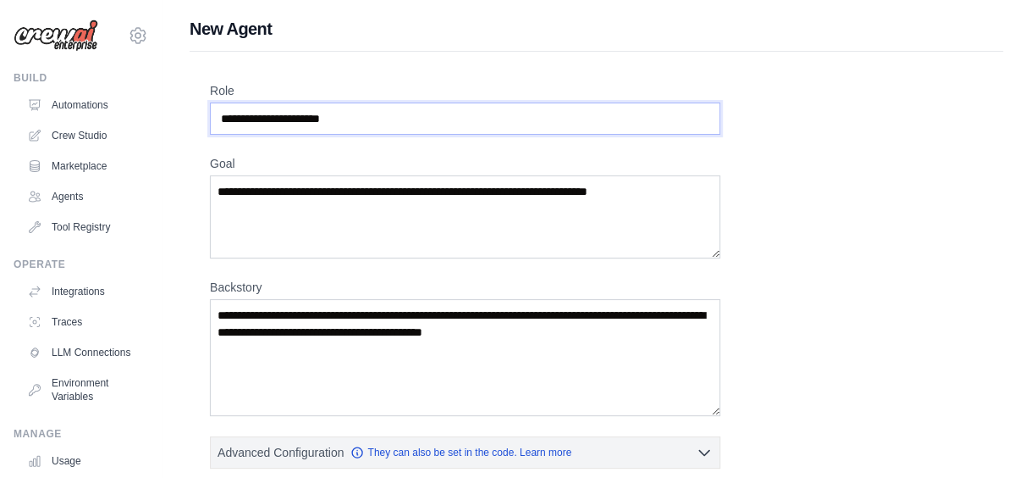
click at [369, 122] on input "Role" at bounding box center [465, 118] width 511 height 32
drag, startPoint x: 360, startPoint y: 119, endPoint x: 226, endPoint y: 113, distance: 133.9
click at [226, 113] on input "Role" at bounding box center [465, 118] width 511 height 32
type input "**********"
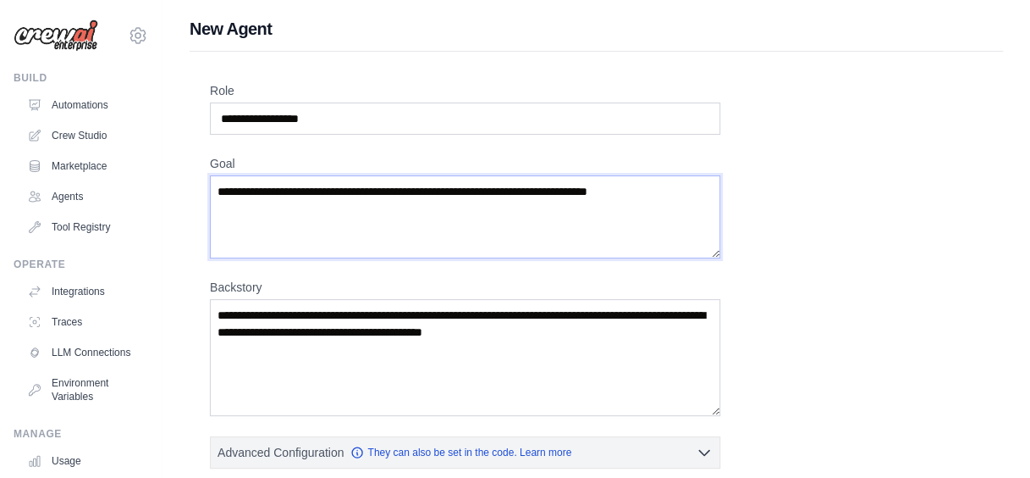
click at [263, 213] on textarea "Goal" at bounding box center [465, 216] width 511 height 83
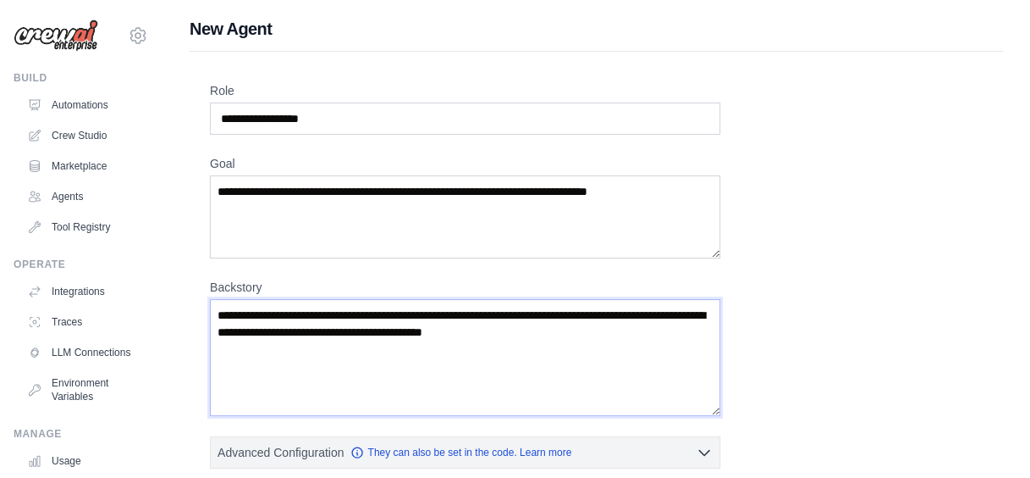
click at [384, 339] on textarea "Backstory" at bounding box center [465, 357] width 511 height 117
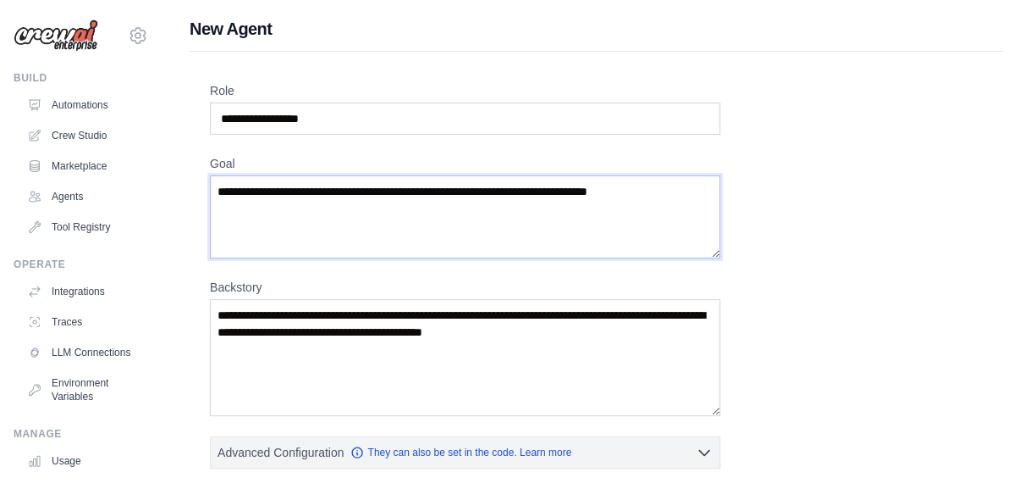
drag, startPoint x: 221, startPoint y: 190, endPoint x: 682, endPoint y: 187, distance: 460.6
click at [682, 187] on textarea "Goal" at bounding box center [465, 216] width 511 height 83
click at [686, 191] on textarea "Goal" at bounding box center [465, 216] width 511 height 83
click at [674, 183] on textarea "Goal" at bounding box center [465, 216] width 511 height 83
click at [667, 196] on textarea "Goal" at bounding box center [465, 216] width 511 height 83
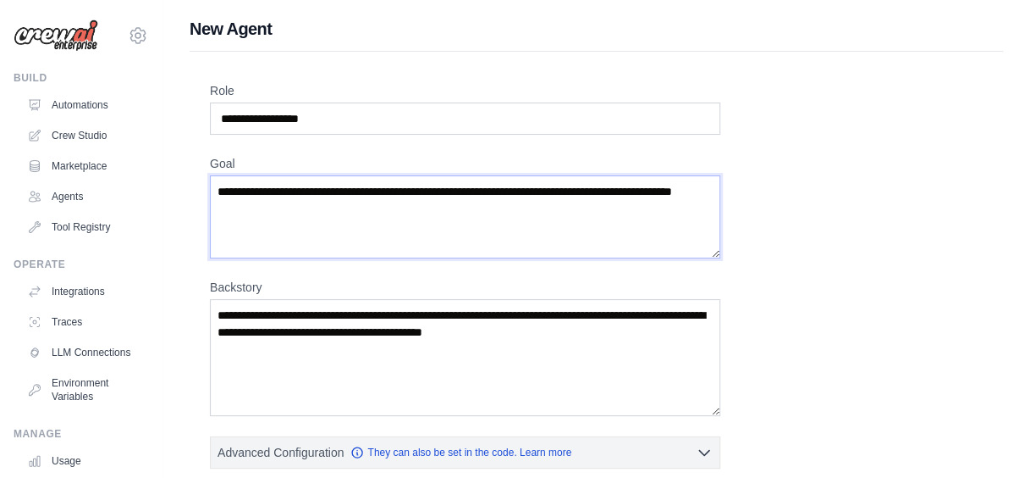
type textarea "**********"
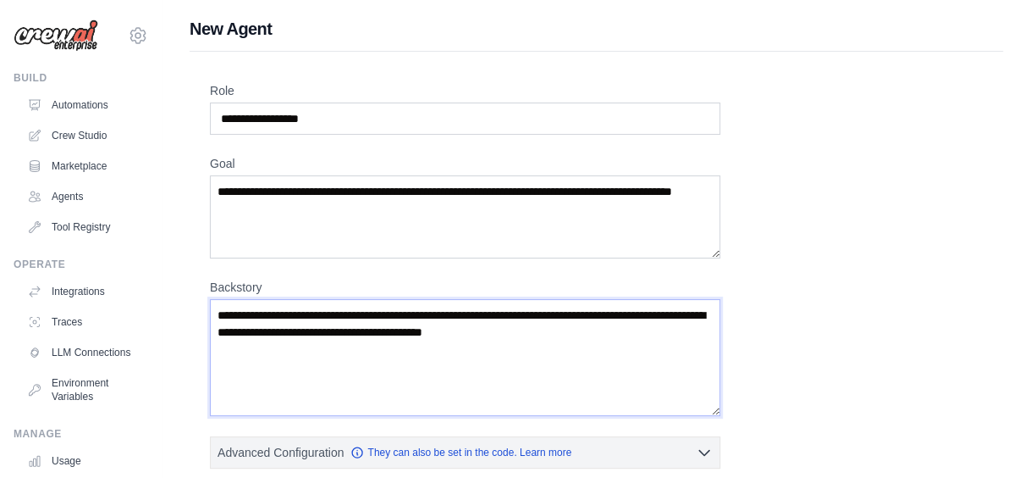
click at [533, 334] on textarea "Backstory" at bounding box center [465, 357] width 511 height 117
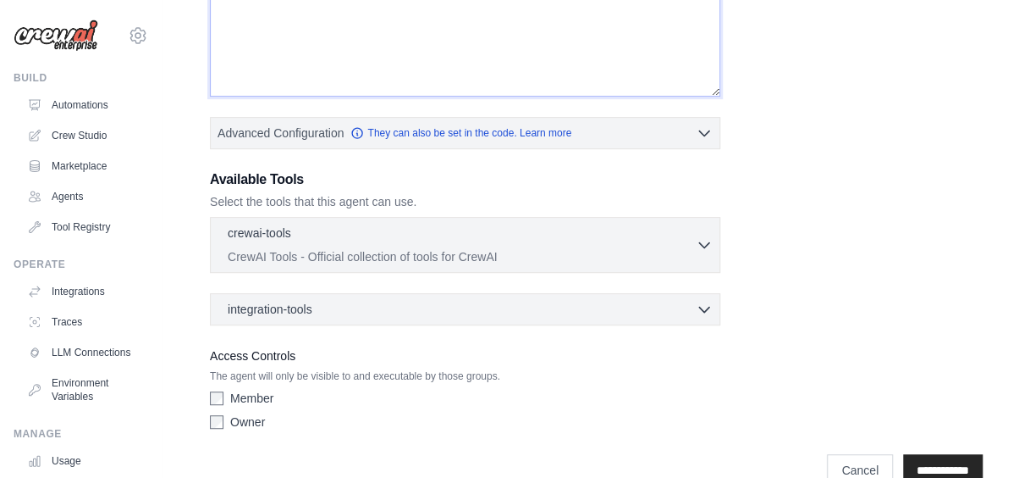
scroll to position [351, 0]
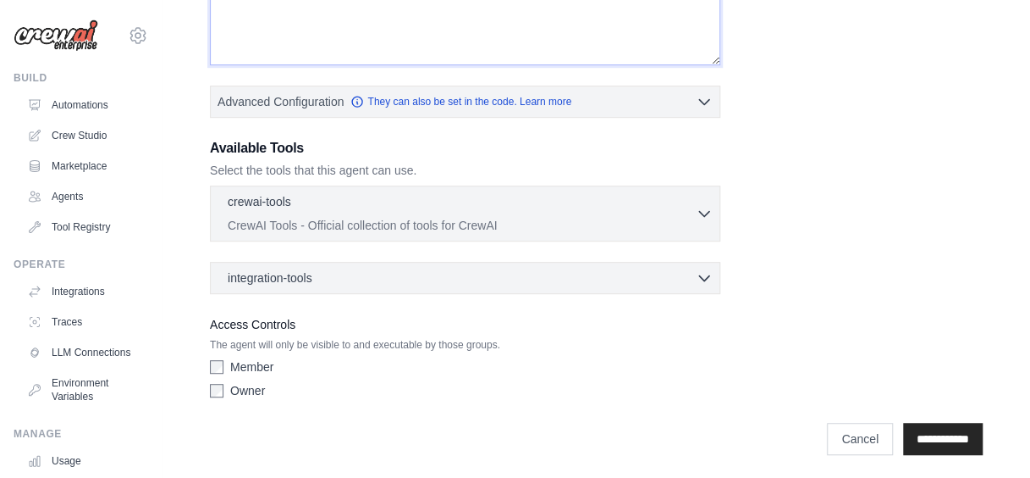
type textarea "**********"
click at [428, 394] on div "Owner" at bounding box center [465, 390] width 511 height 17
click at [560, 273] on div "integration-tools 0 selected" at bounding box center [470, 276] width 485 height 17
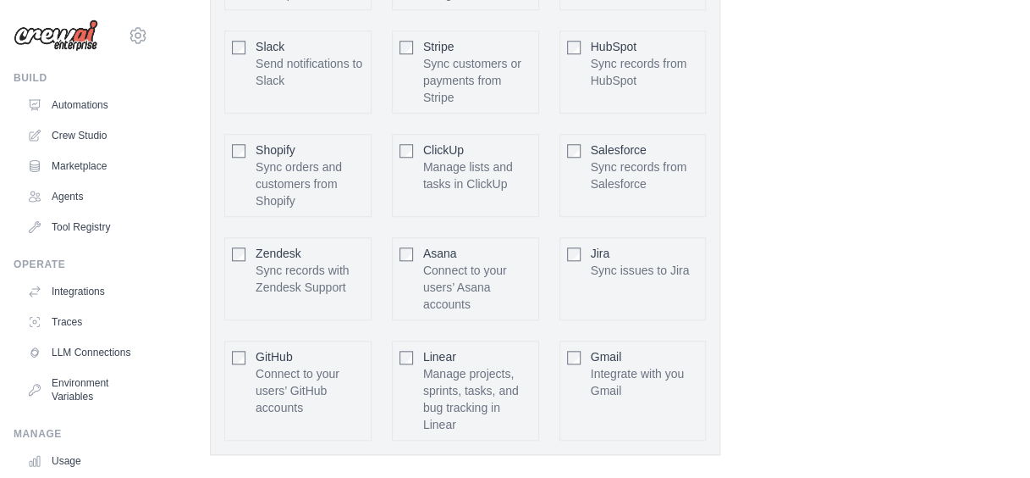
scroll to position [916, 0]
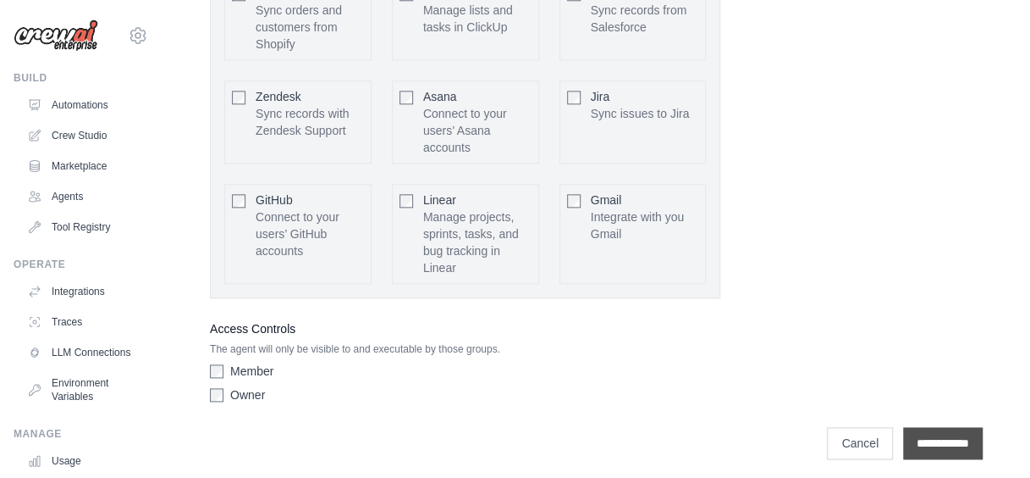
click at [903, 440] on input "**********" at bounding box center [943, 443] width 80 height 32
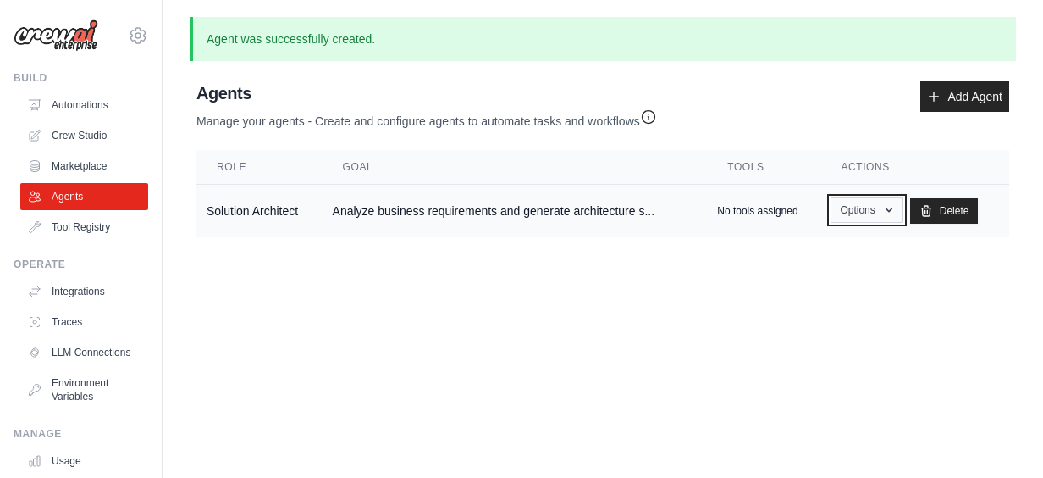
click at [892, 203] on icon "button" at bounding box center [889, 210] width 14 height 14
click at [832, 244] on link "Show" at bounding box center [843, 249] width 122 height 30
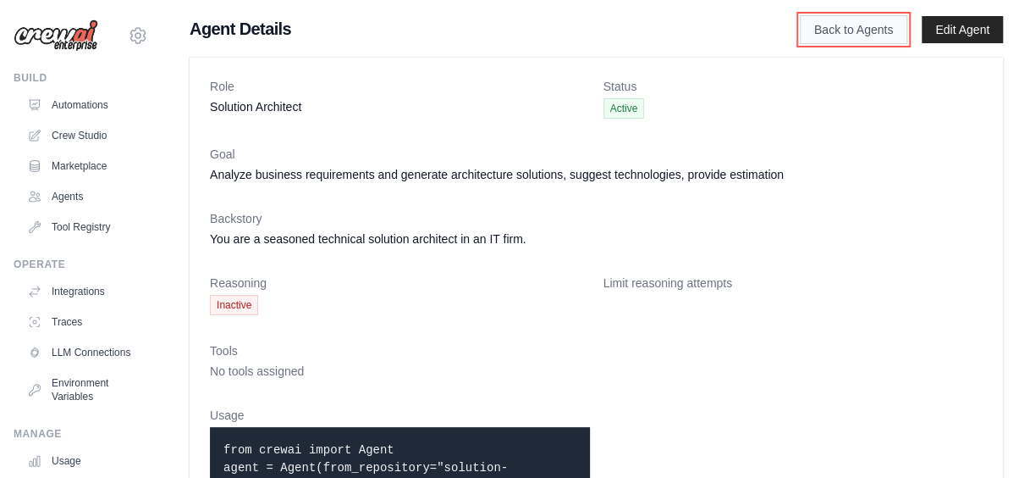
click at [839, 27] on link "Back to Agents" at bounding box center [854, 29] width 108 height 29
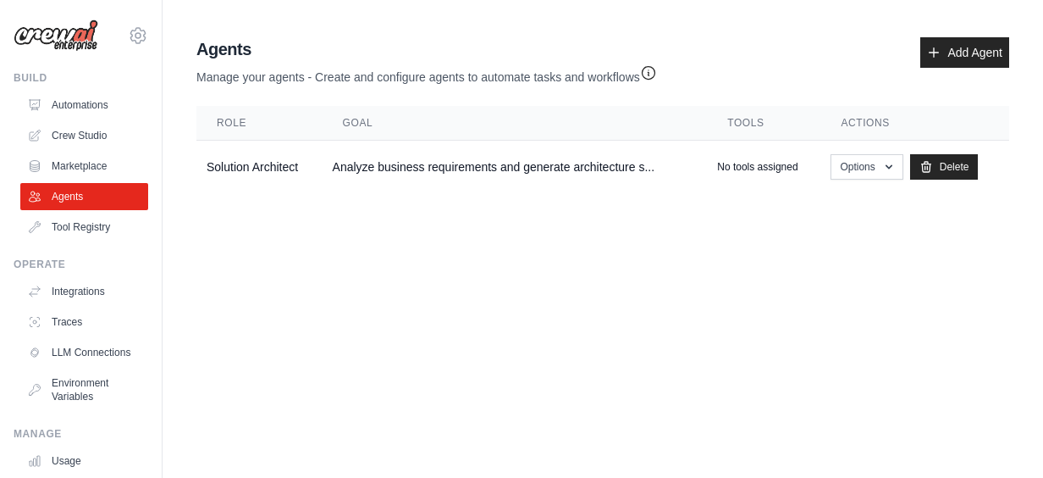
click at [627, 205] on main "Agent Usage Guide To use an agent in your CrewAI project, you can initialize it…" at bounding box center [603, 118] width 881 height 237
click at [83, 109] on link "Automations" at bounding box center [86, 104] width 128 height 27
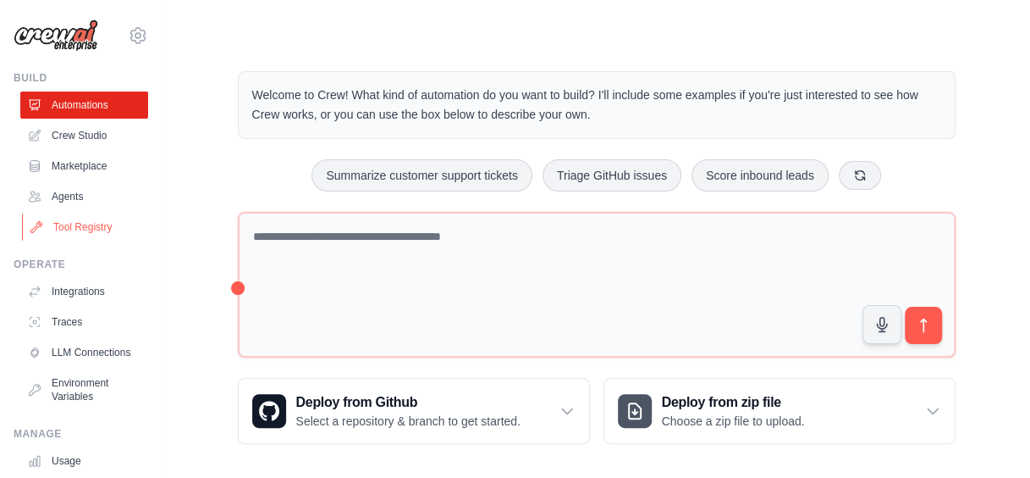
click at [91, 224] on link "Tool Registry" at bounding box center [86, 226] width 128 height 27
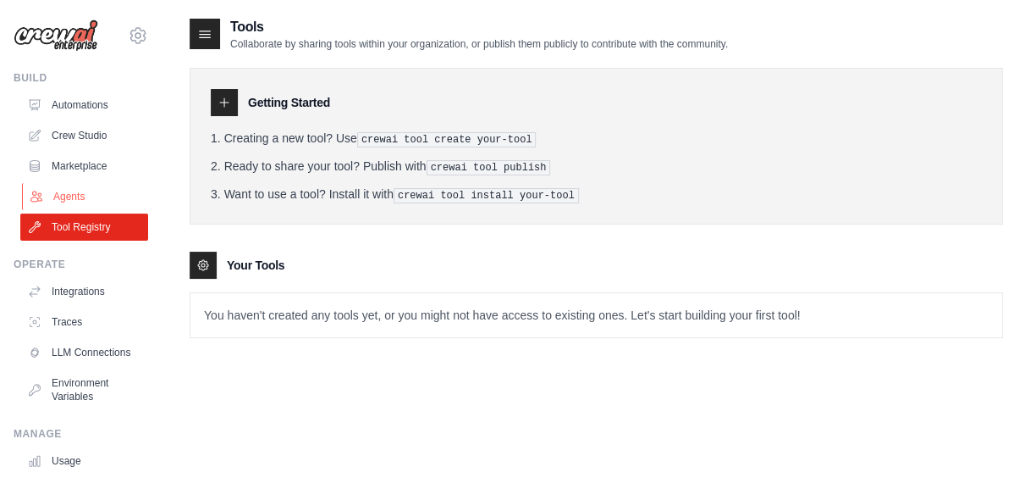
click at [66, 196] on link "Agents" at bounding box center [86, 196] width 128 height 27
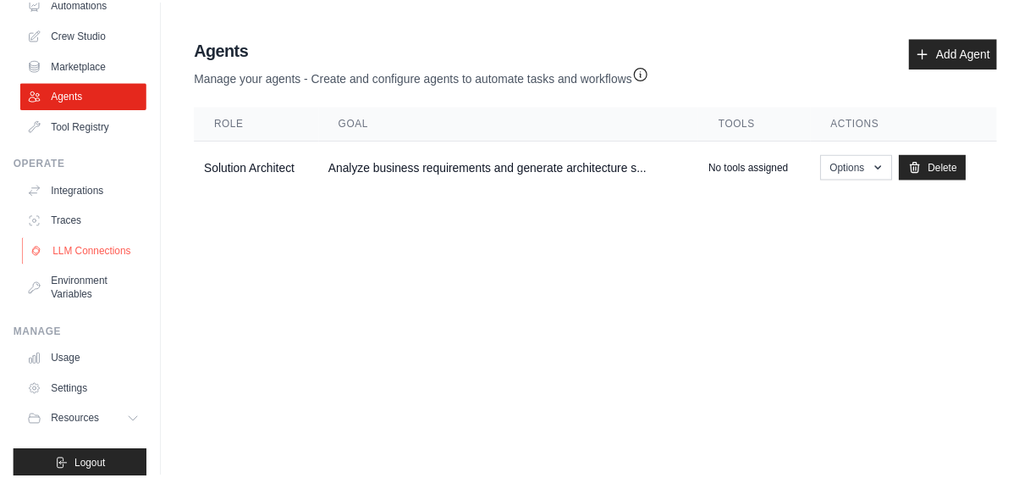
scroll to position [130, 0]
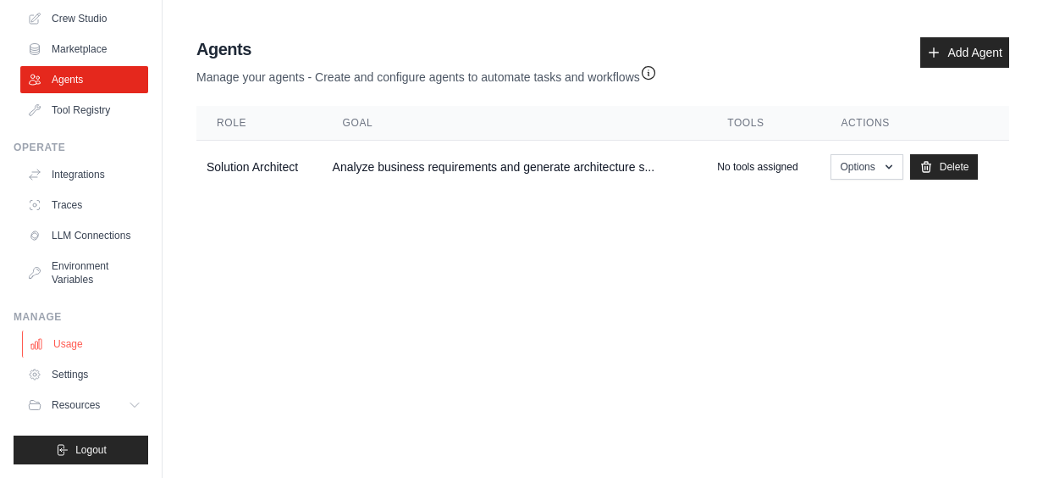
click at [58, 342] on link "Usage" at bounding box center [86, 343] width 128 height 27
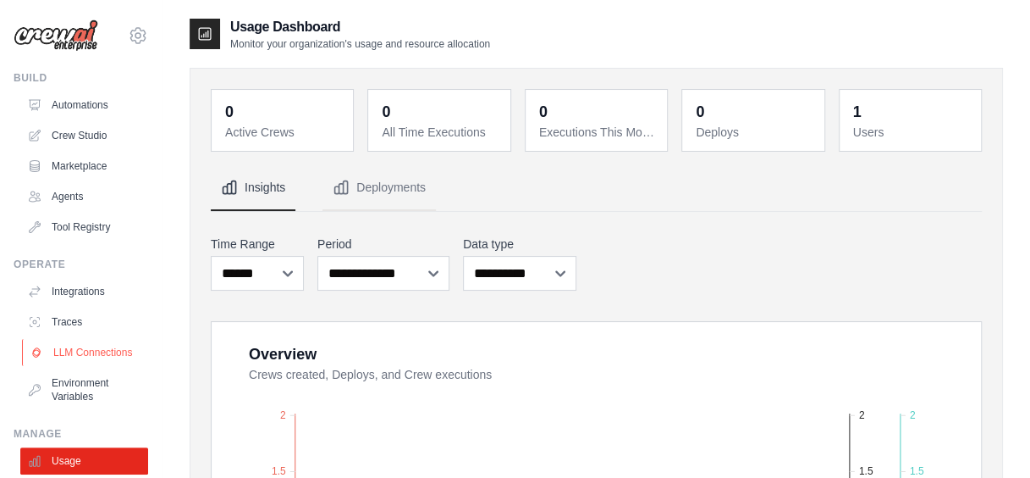
scroll to position [130, 0]
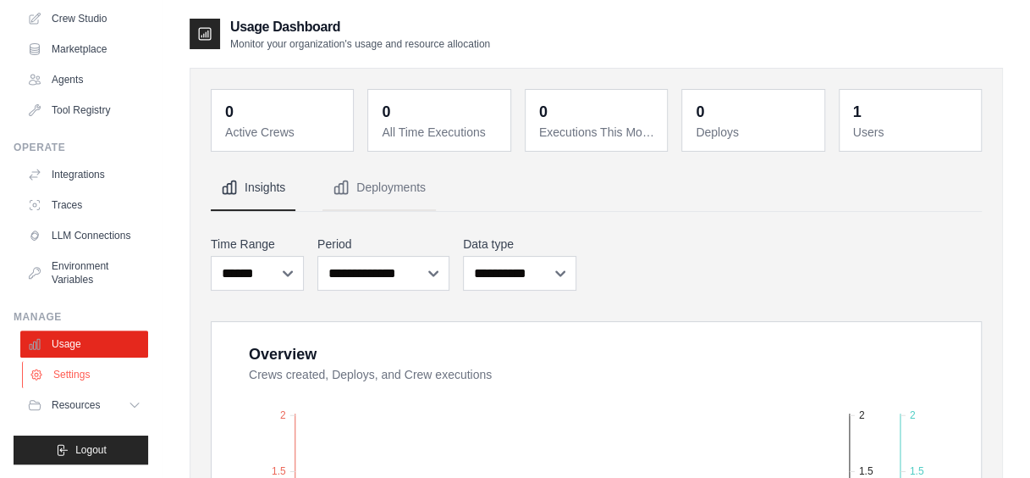
click at [64, 368] on link "Settings" at bounding box center [86, 374] width 128 height 27
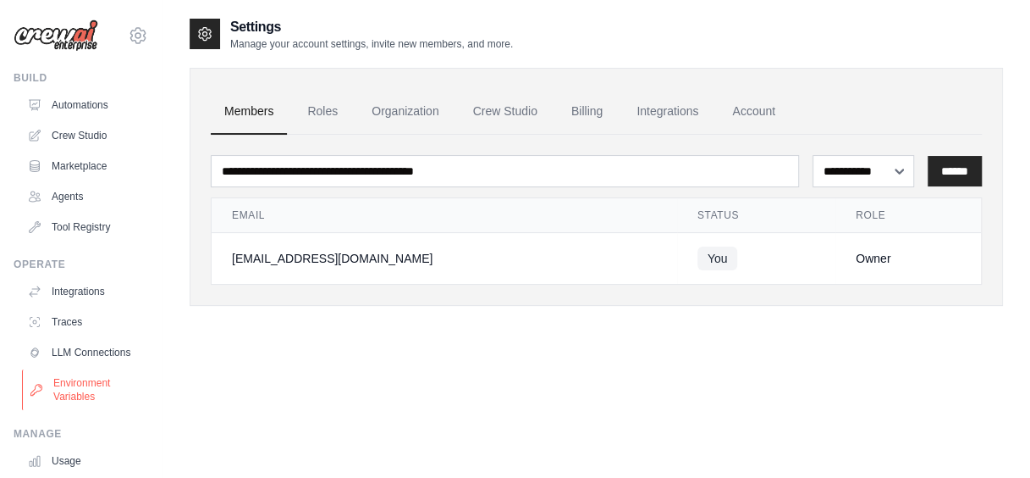
scroll to position [130, 0]
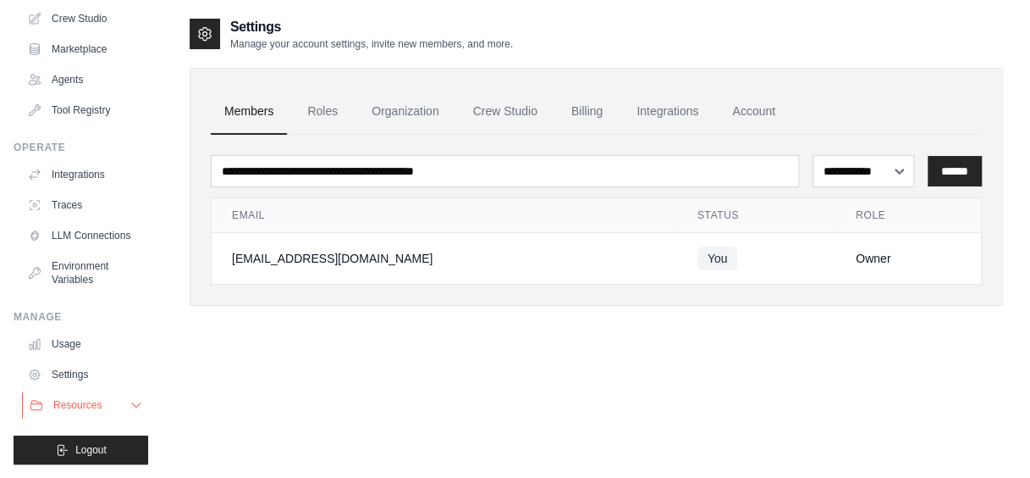
click at [68, 406] on span "Resources" at bounding box center [77, 405] width 48 height 14
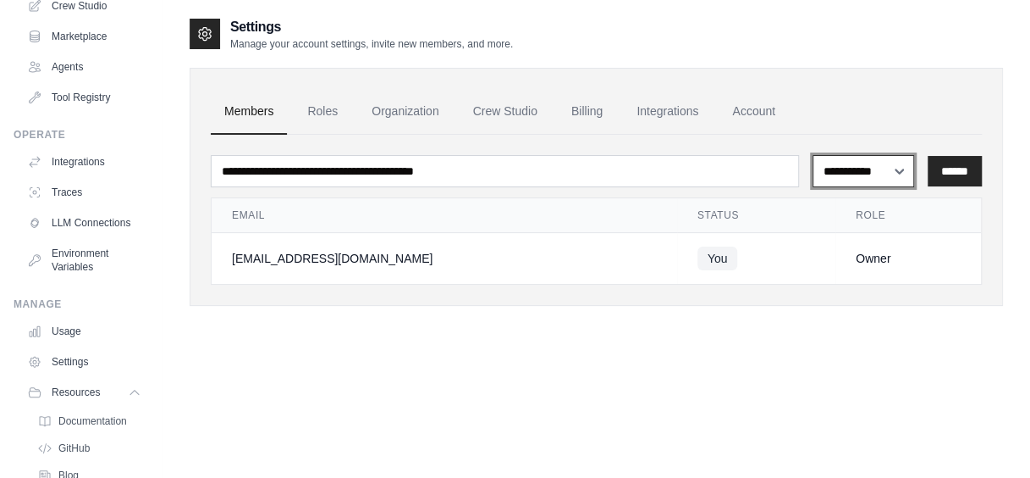
click at [892, 173] on select "**********" at bounding box center [864, 170] width 102 height 31
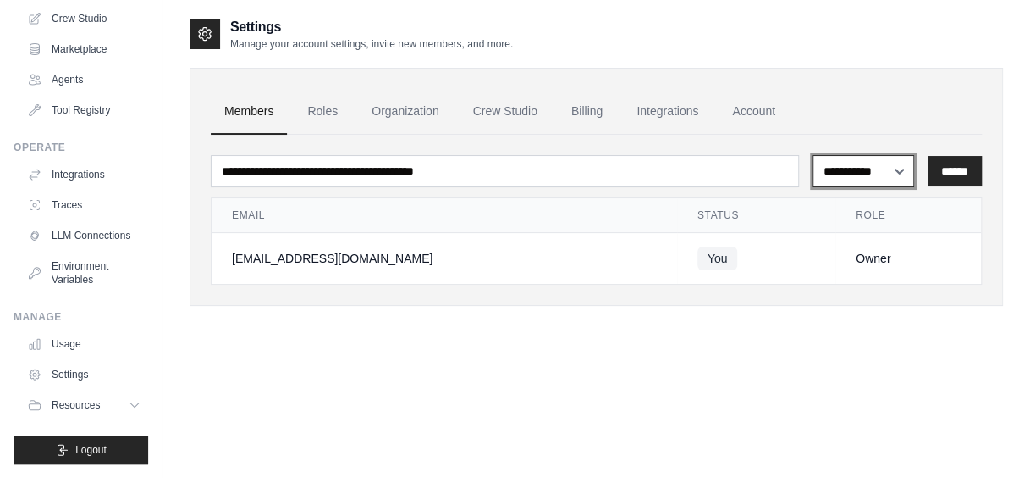
click at [892, 173] on select "**********" at bounding box center [864, 170] width 102 height 31
click at [599, 373] on div "**********" at bounding box center [597, 256] width 814 height 478
click at [130, 401] on icon at bounding box center [137, 405] width 14 height 14
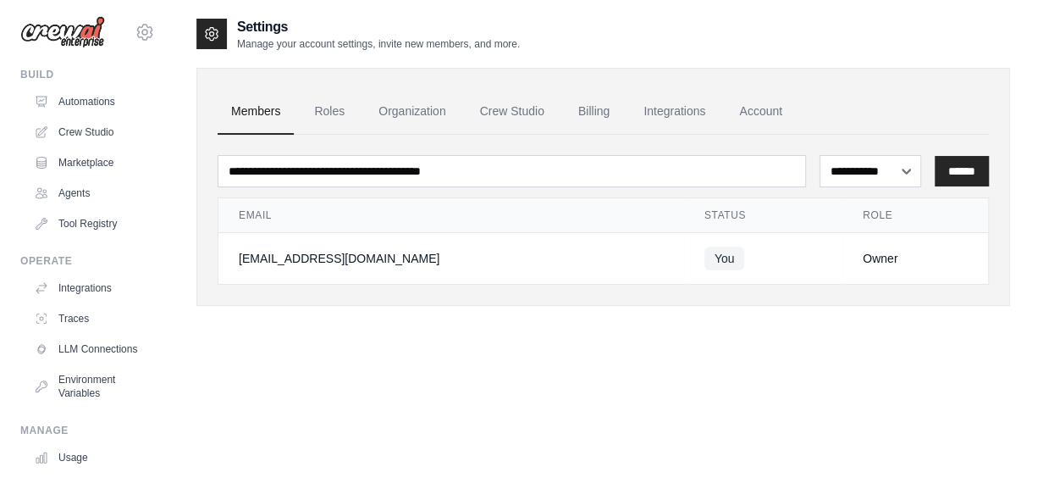
scroll to position [4, 0]
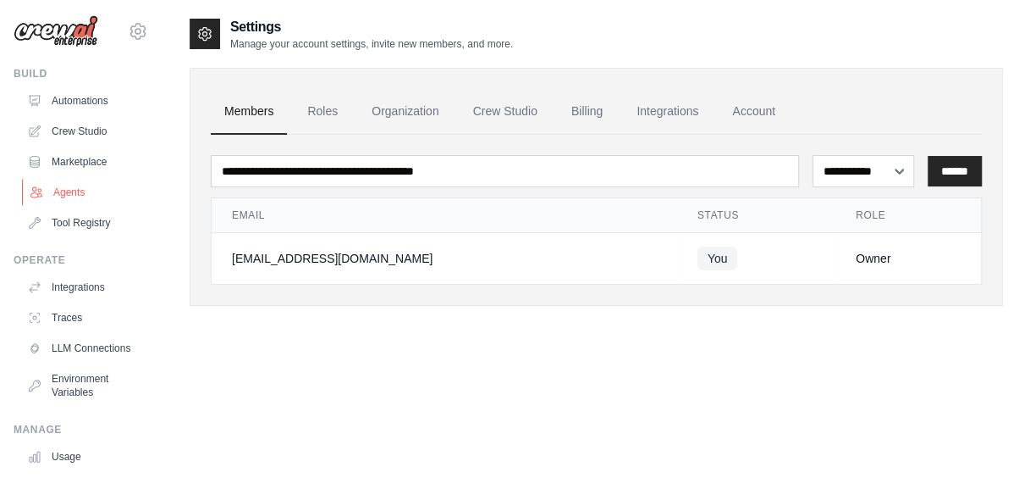
click at [68, 188] on link "Agents" at bounding box center [86, 192] width 128 height 27
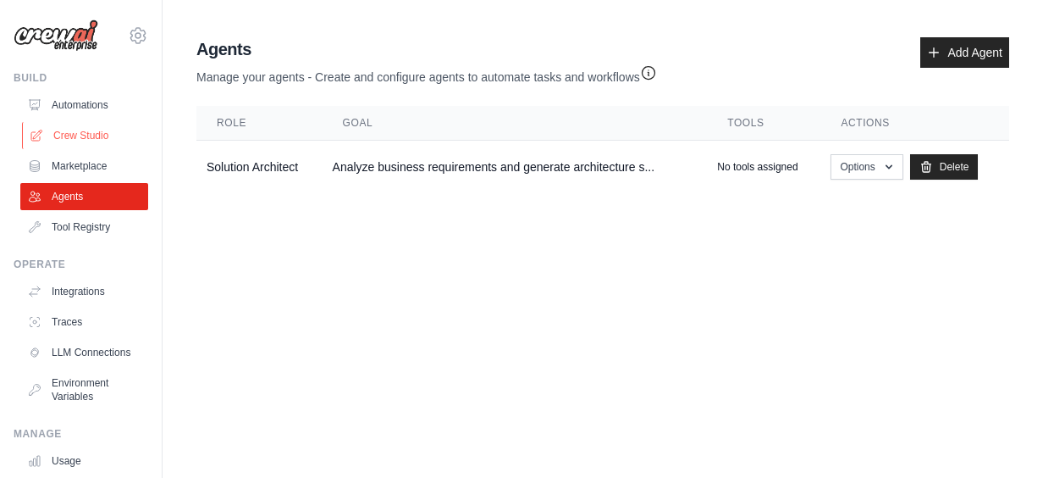
click at [74, 135] on link "Crew Studio" at bounding box center [86, 135] width 128 height 27
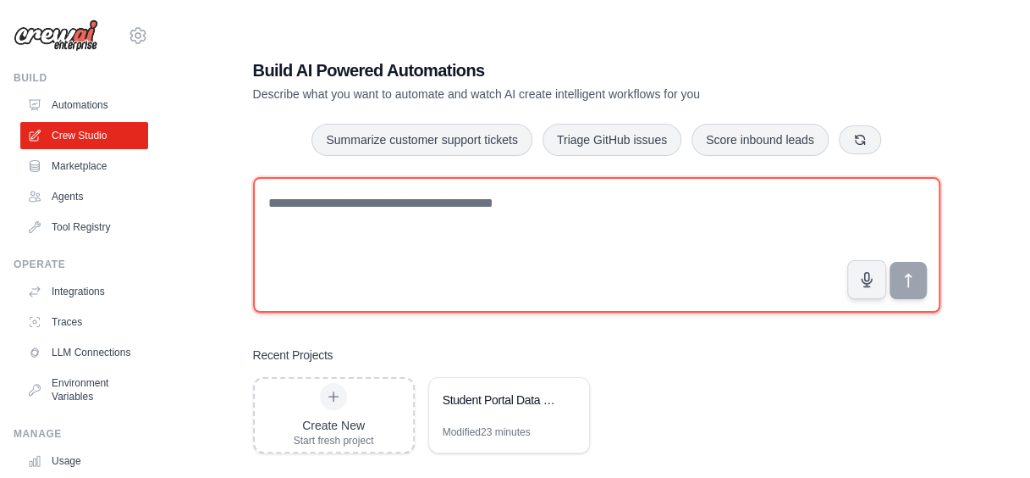
click at [445, 212] on textarea at bounding box center [597, 244] width 688 height 135
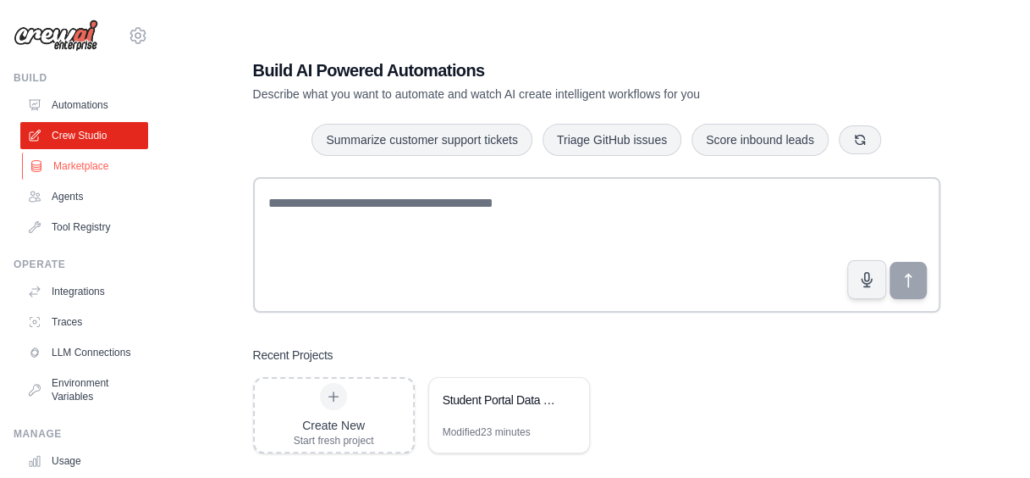
click at [78, 178] on link "Marketplace" at bounding box center [86, 165] width 128 height 27
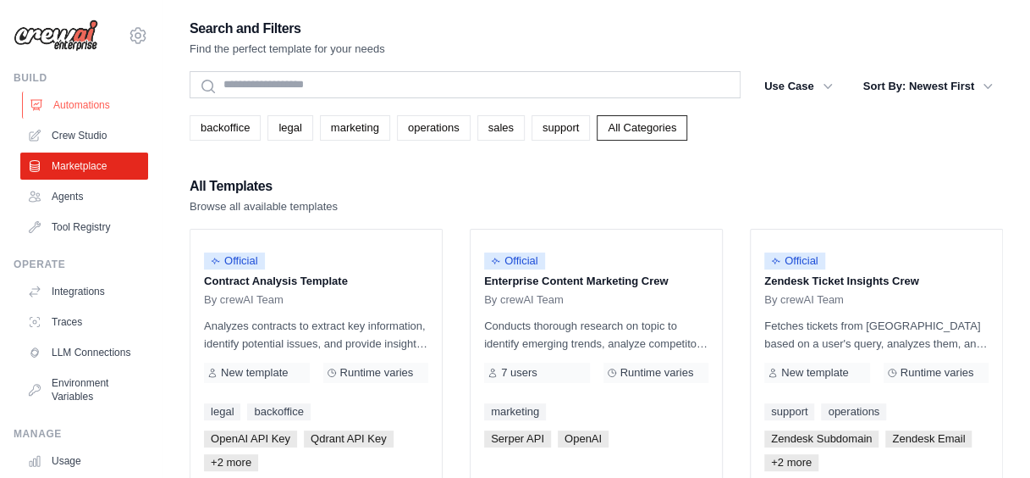
click at [77, 106] on link "Automations" at bounding box center [86, 104] width 128 height 27
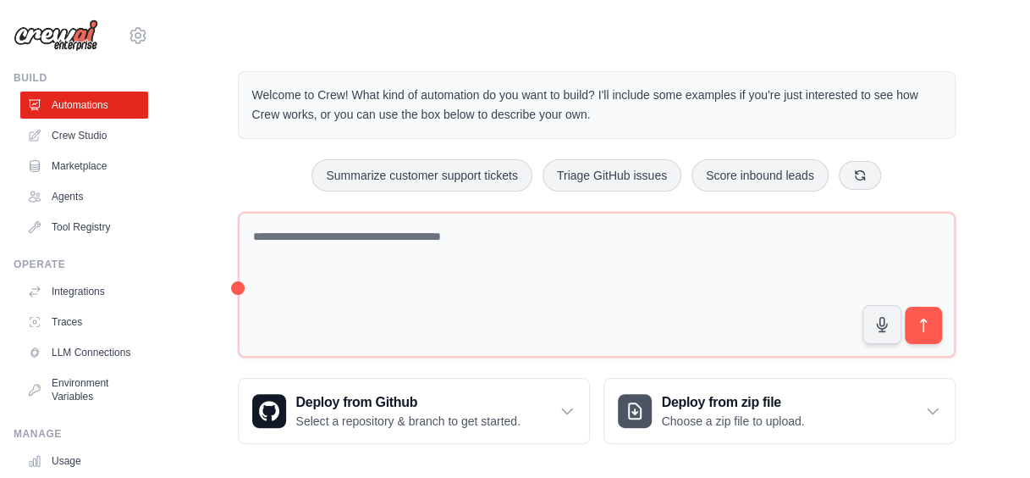
click at [850, 41] on main "Welcome to Crew! What kind of automation do you want to build? I'll include som…" at bounding box center [597, 244] width 868 height 488
click at [865, 169] on button at bounding box center [860, 174] width 42 height 29
click at [866, 168] on icon at bounding box center [873, 175] width 14 height 14
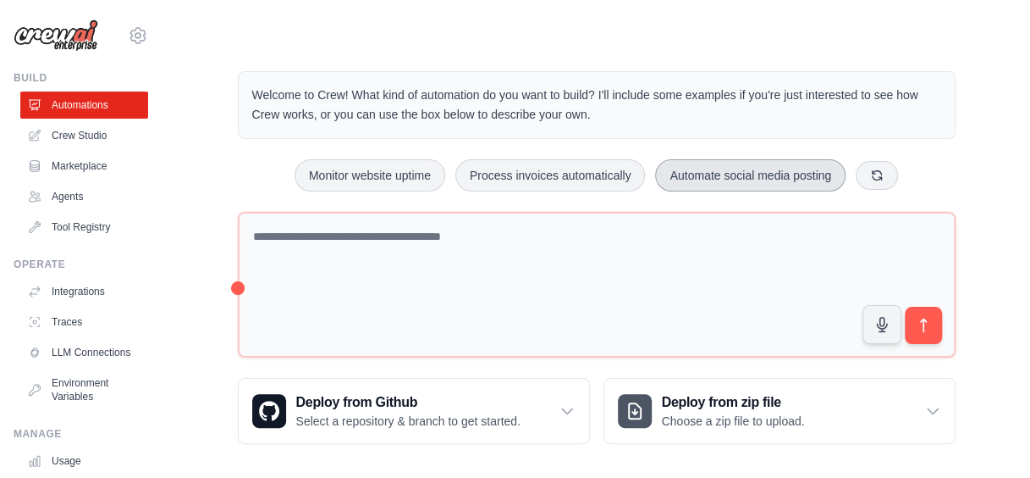
click at [804, 170] on button "Automate social media posting" at bounding box center [750, 175] width 191 height 32
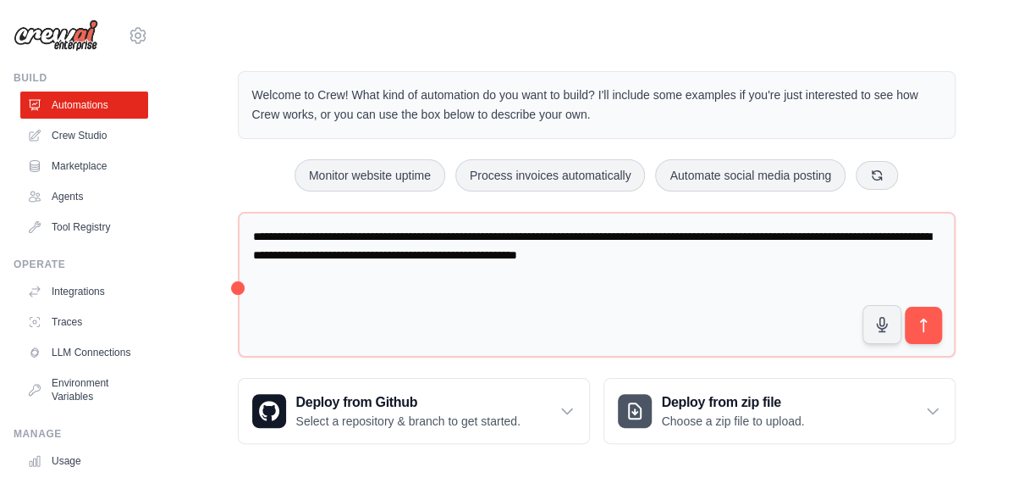
click at [923, 318] on div "Step 1 Create an automation Describe the automation you want to build, select a…" at bounding box center [847, 387] width 309 height 150
click at [931, 331] on div "Step 1" at bounding box center [838, 332] width 262 height 13
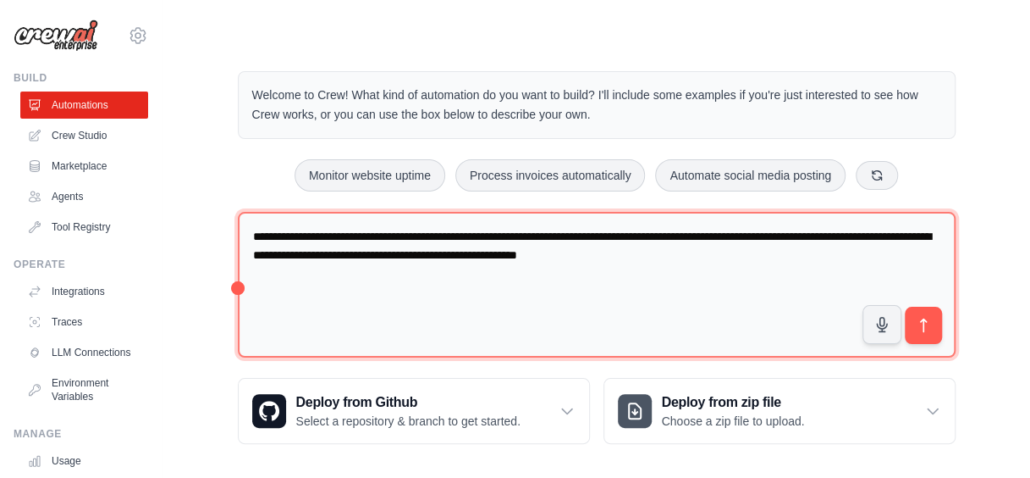
click at [249, 232] on textarea "**********" at bounding box center [597, 285] width 718 height 146
drag, startPoint x: 789, startPoint y: 254, endPoint x: 251, endPoint y: 224, distance: 539.4
click at [251, 224] on textarea "**********" at bounding box center [597, 285] width 718 height 146
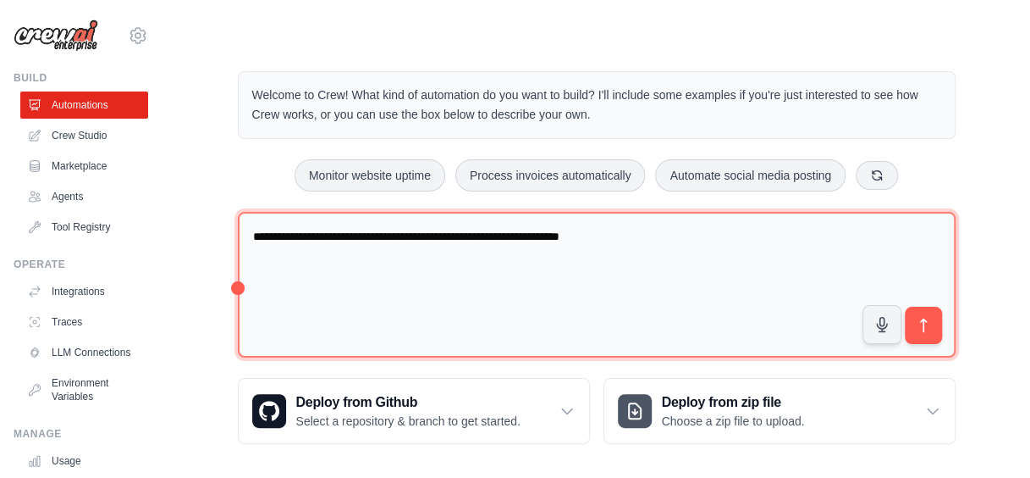
click at [642, 235] on textarea "**********" at bounding box center [597, 285] width 718 height 146
click at [345, 249] on textarea "**********" at bounding box center [597, 285] width 718 height 146
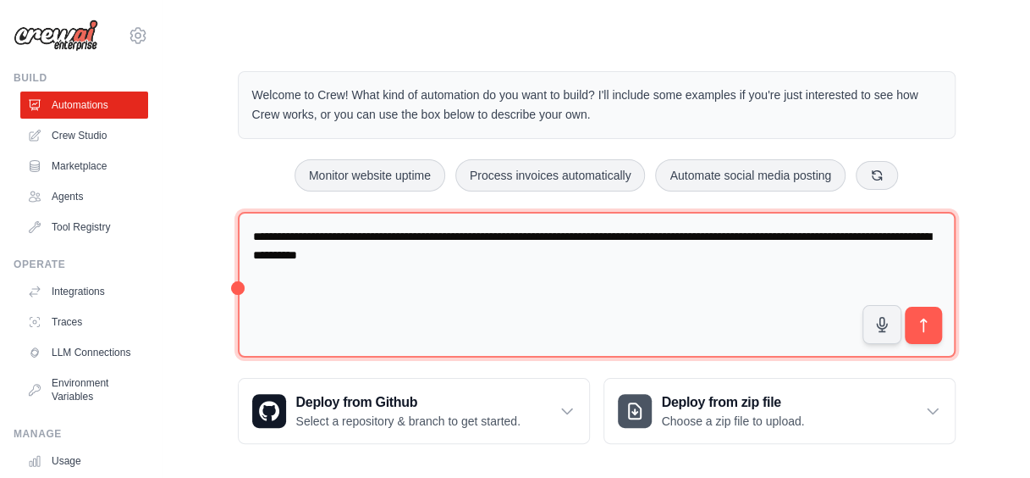
click at [437, 254] on textarea "**********" at bounding box center [597, 285] width 718 height 146
click at [480, 246] on textarea "**********" at bounding box center [597, 285] width 718 height 146
type textarea "**********"
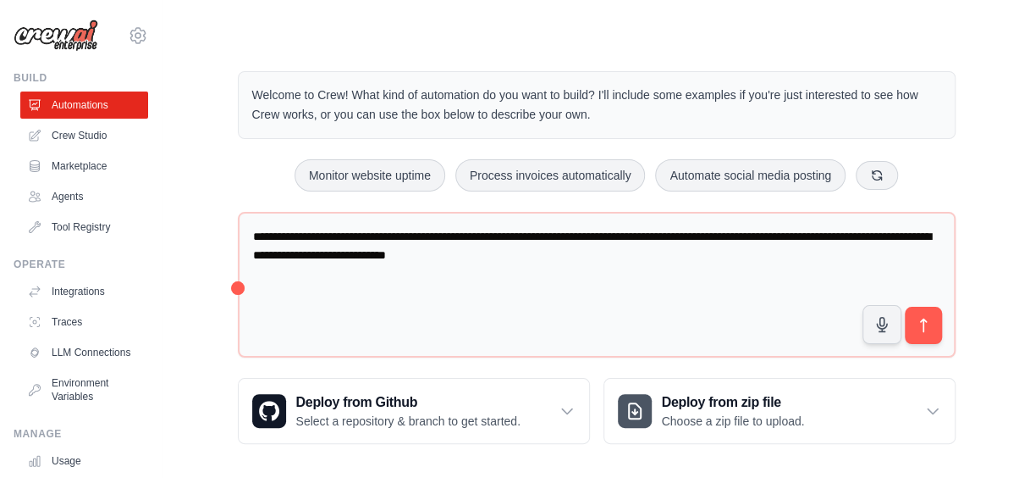
click at [920, 330] on div "Step 1" at bounding box center [838, 332] width 262 height 13
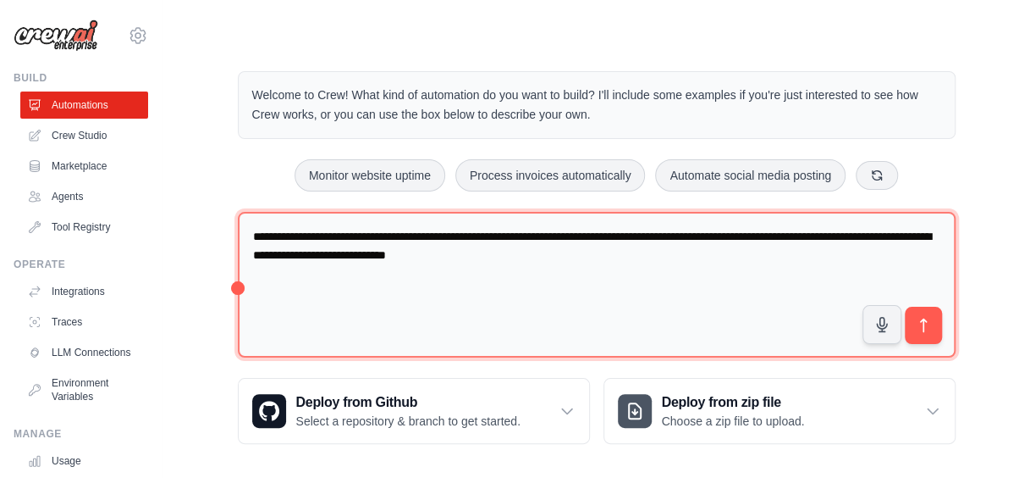
click at [239, 287] on textarea "**********" at bounding box center [597, 285] width 718 height 146
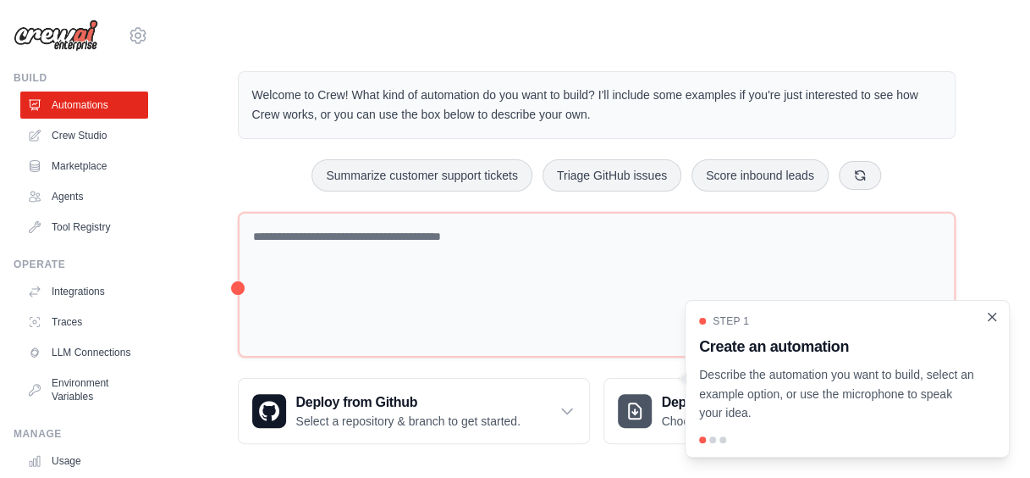
click at [994, 318] on icon "Close walkthrough" at bounding box center [993, 316] width 8 height 8
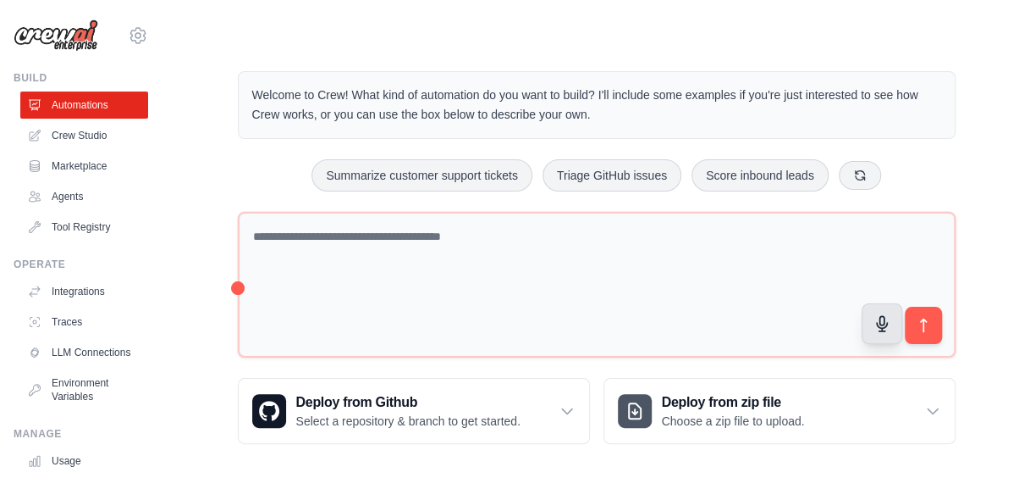
click at [884, 332] on button "button" at bounding box center [881, 323] width 41 height 41
click at [924, 332] on icon "submit" at bounding box center [923, 326] width 18 height 18
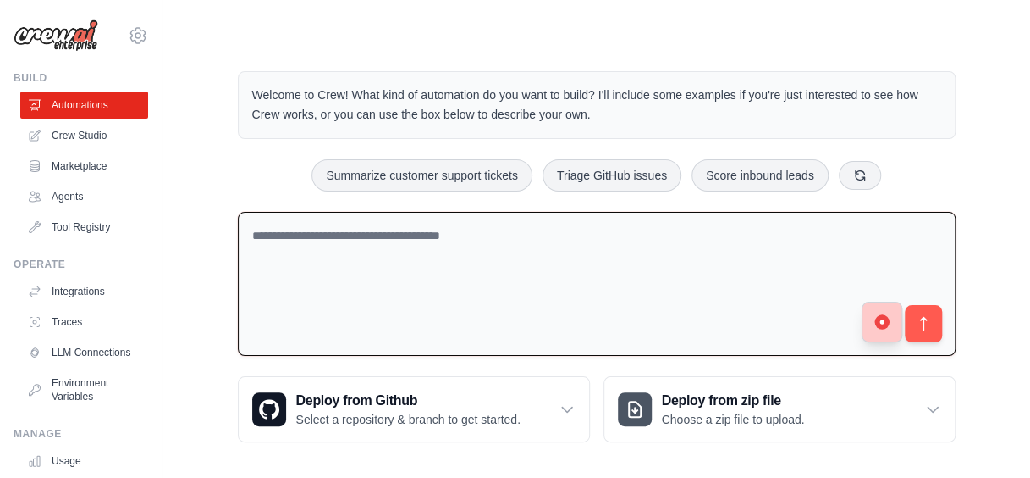
click at [879, 326] on circle "button" at bounding box center [882, 321] width 15 height 15
type textarea "**********"
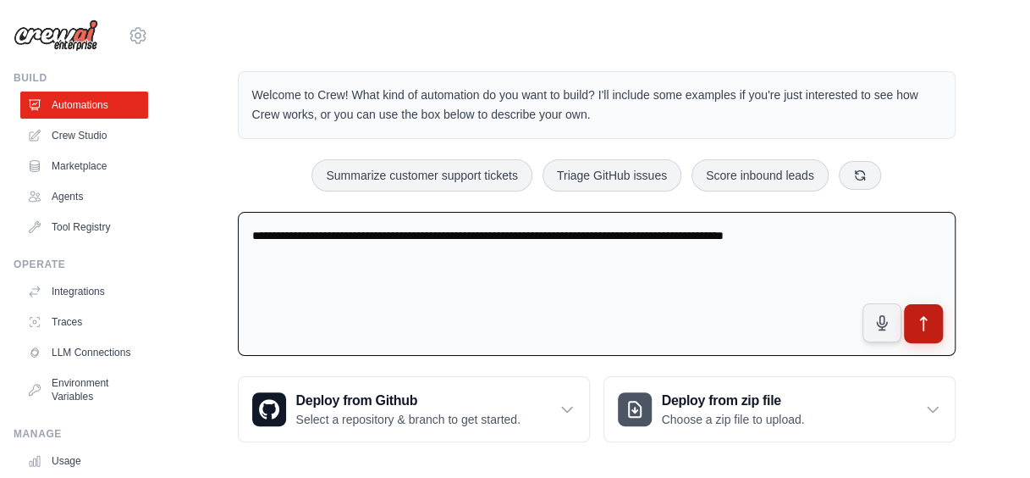
click at [918, 322] on icon "submit" at bounding box center [923, 324] width 18 height 18
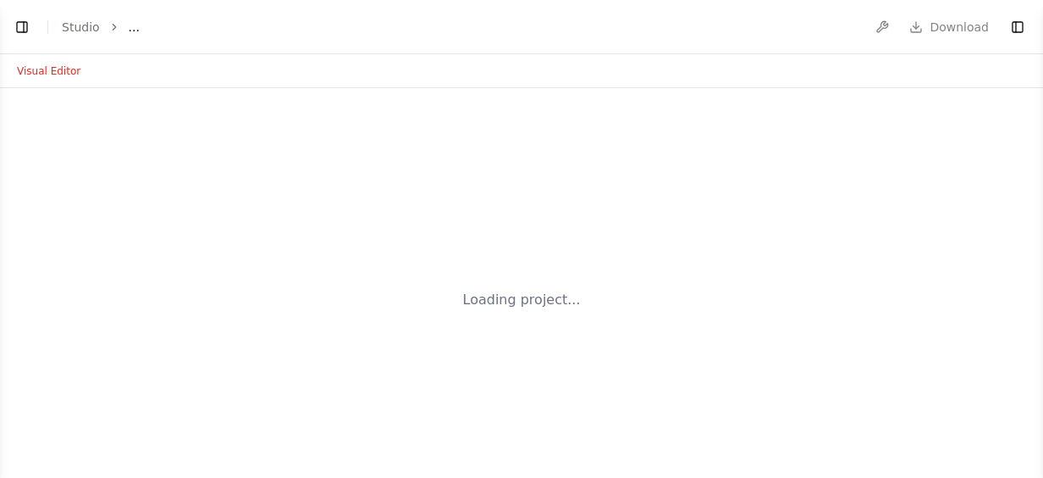
select select "****"
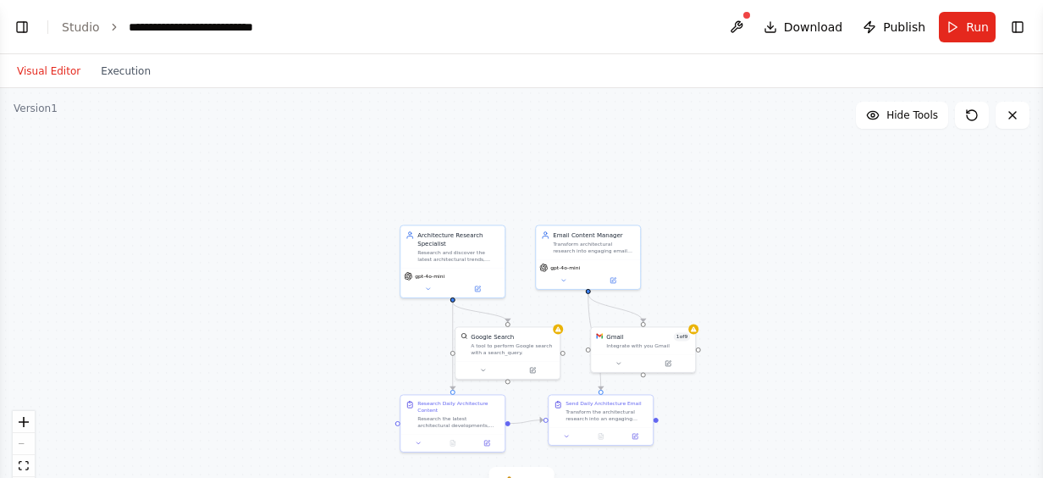
scroll to position [1315, 0]
click at [953, 29] on button "Run" at bounding box center [967, 27] width 57 height 30
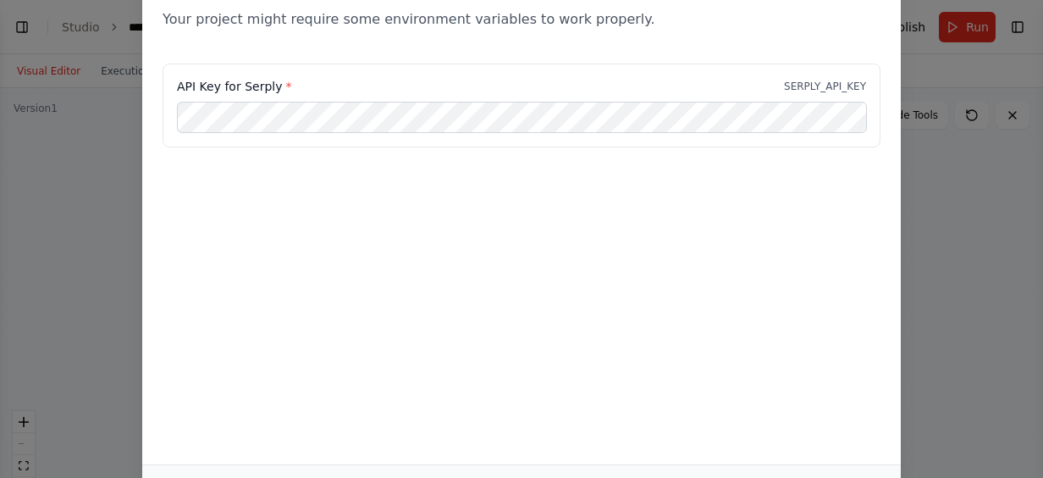
click at [869, 148] on div "API Key for Serply * SERPLY_API_KEY" at bounding box center [521, 116] width 759 height 104
click at [740, 365] on div "Environment configuration Your project might require some environment variables…" at bounding box center [521, 209] width 759 height 509
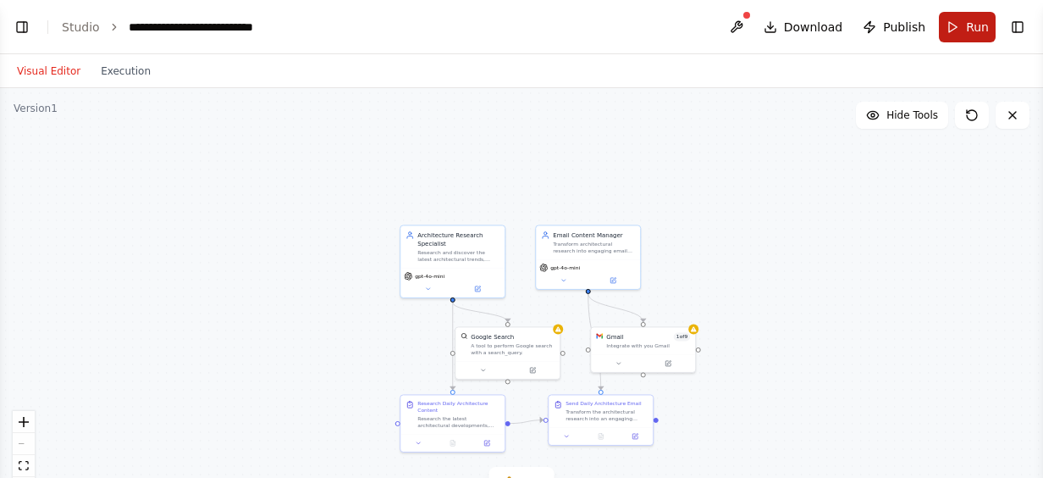
click at [967, 30] on span "Run" at bounding box center [977, 27] width 23 height 17
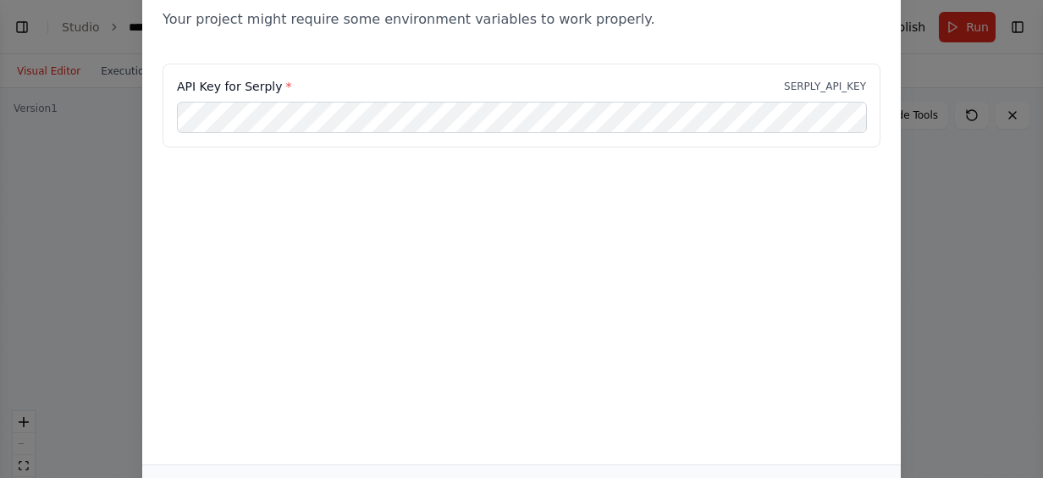
click at [857, 180] on div "API Key for Serply * SERPLY_API_KEY" at bounding box center [521, 148] width 759 height 169
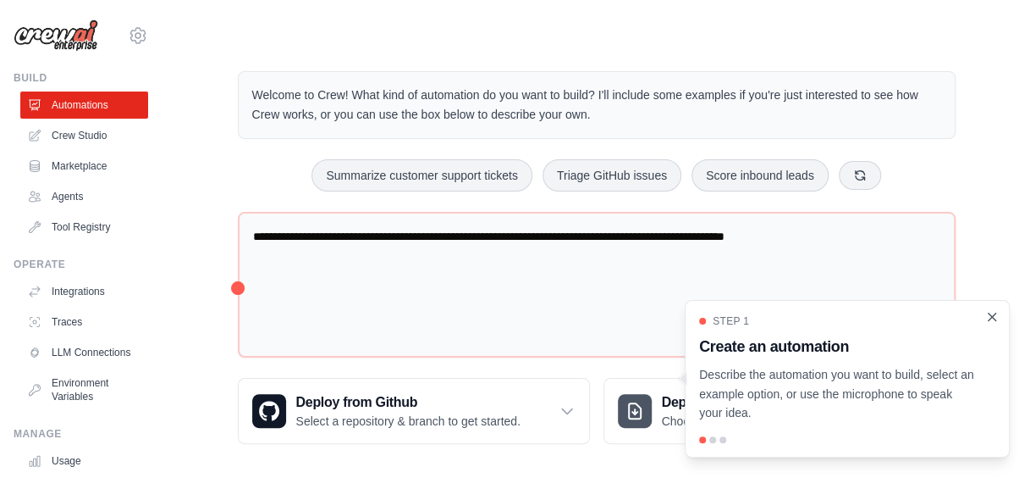
click at [994, 311] on icon "Close walkthrough" at bounding box center [992, 316] width 15 height 15
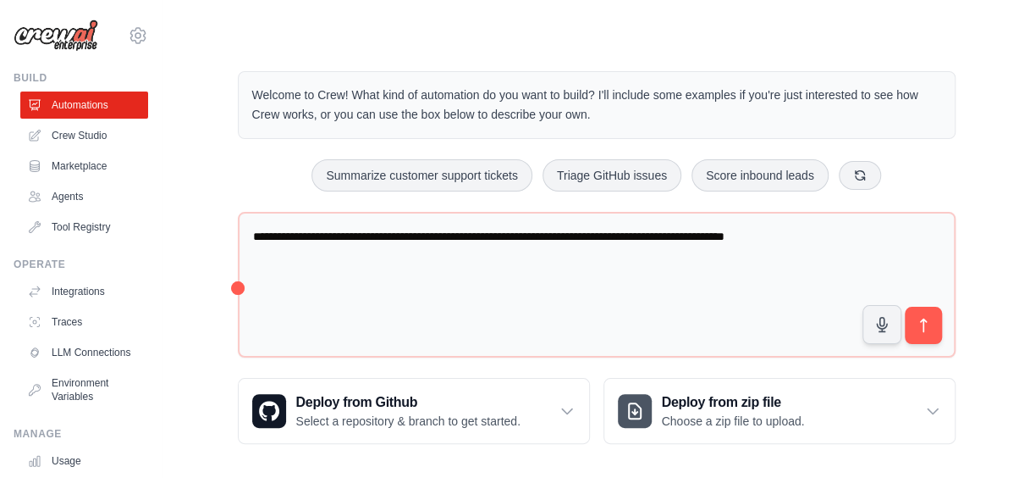
scroll to position [8, 0]
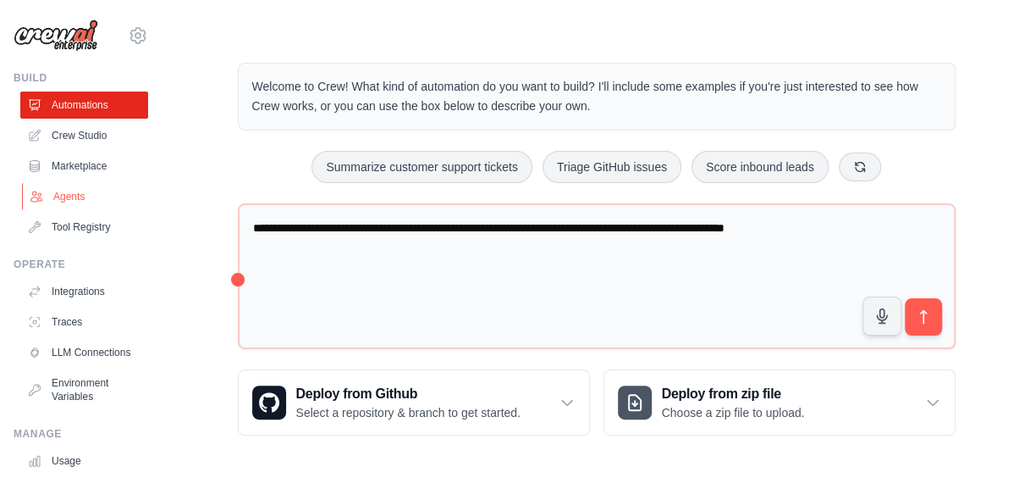
click at [64, 198] on link "Agents" at bounding box center [86, 196] width 128 height 27
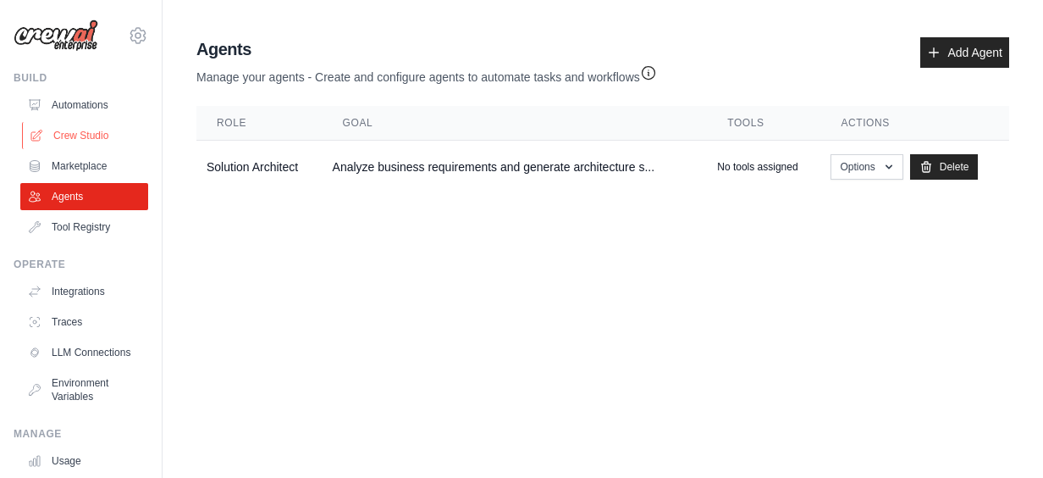
click at [80, 135] on link "Crew Studio" at bounding box center [86, 135] width 128 height 27
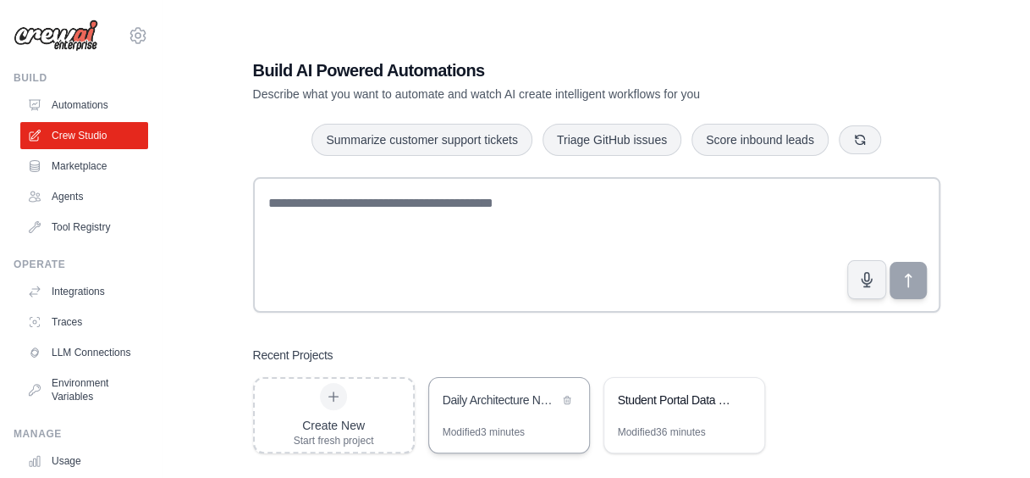
click at [476, 402] on div "Daily Architecture Newsletter" at bounding box center [501, 399] width 116 height 17
click at [462, 397] on div "Daily Architecture Newsletter" at bounding box center [501, 399] width 116 height 17
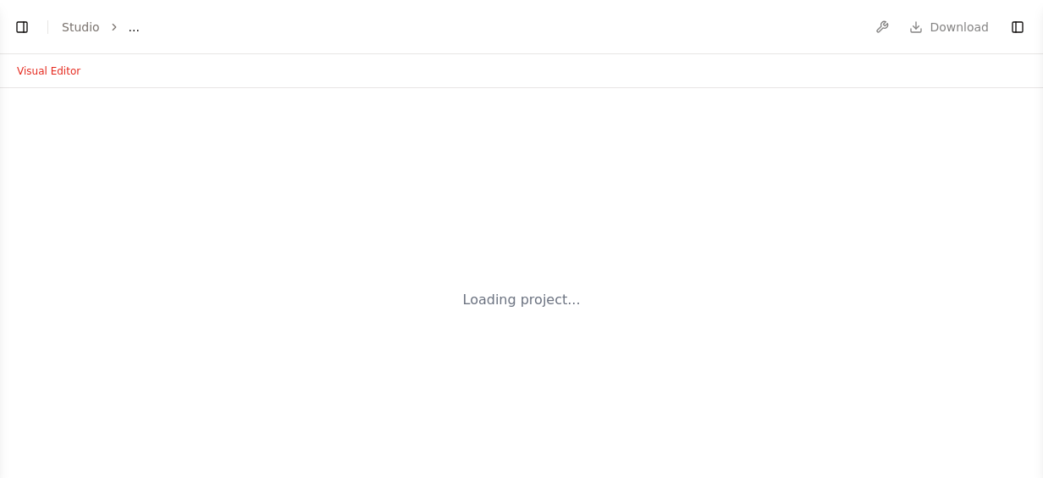
select select "****"
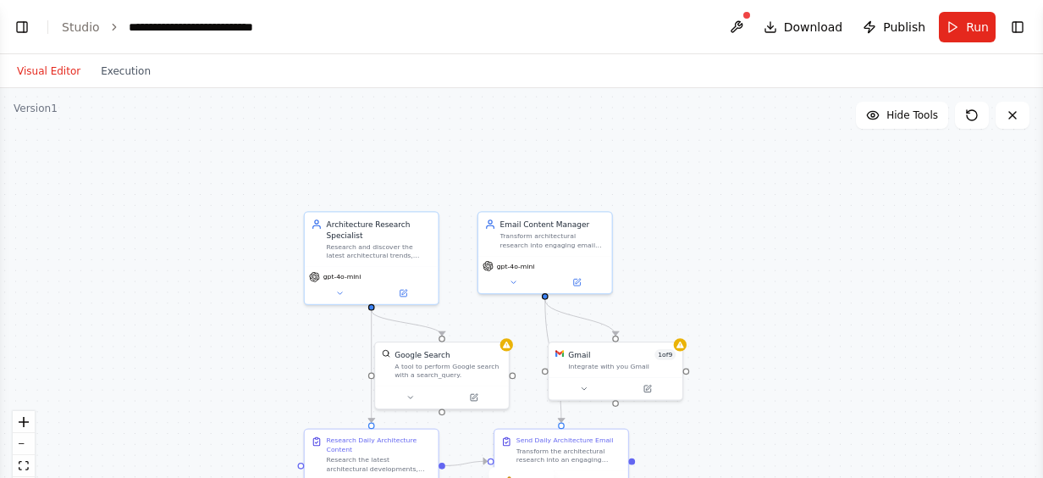
scroll to position [791, 0]
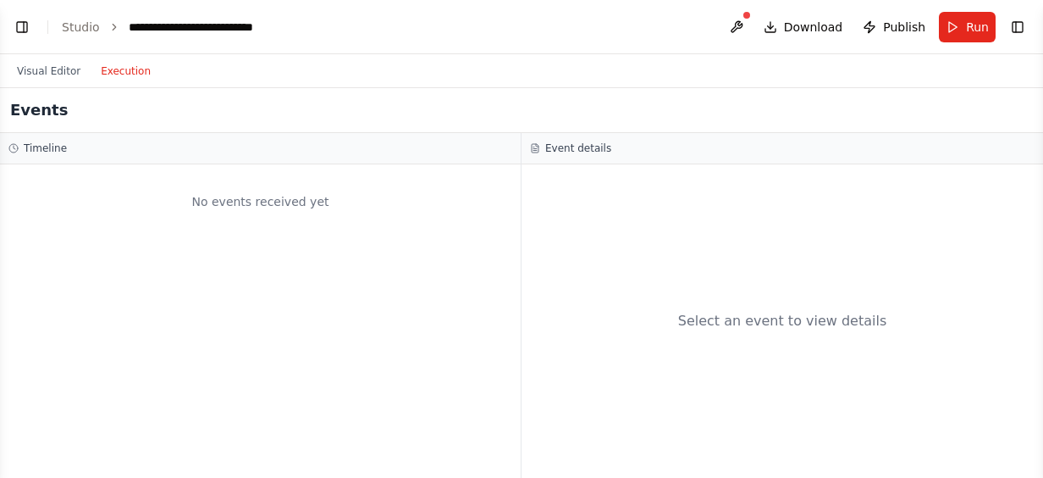
click at [105, 75] on button "Execution" at bounding box center [126, 71] width 70 height 20
click at [955, 40] on button "Run" at bounding box center [967, 27] width 57 height 30
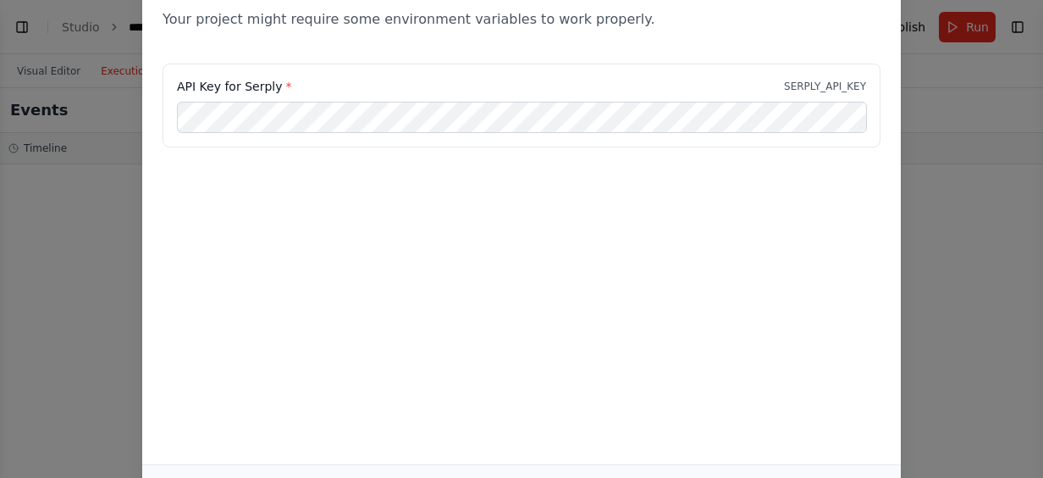
click at [60, 265] on div "Environment configuration Your project might require some environment variables…" at bounding box center [521, 239] width 1043 height 478
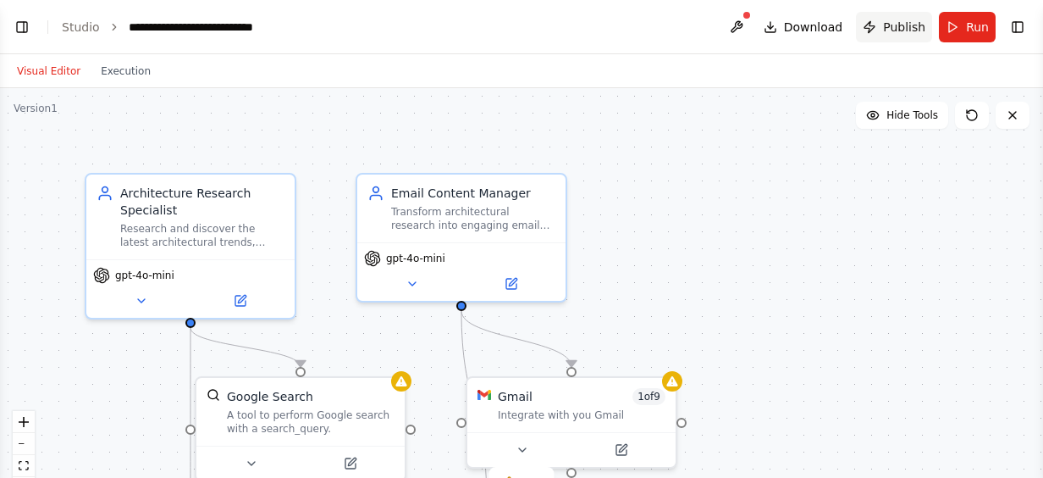
click at [896, 22] on span "Publish" at bounding box center [904, 27] width 42 height 17
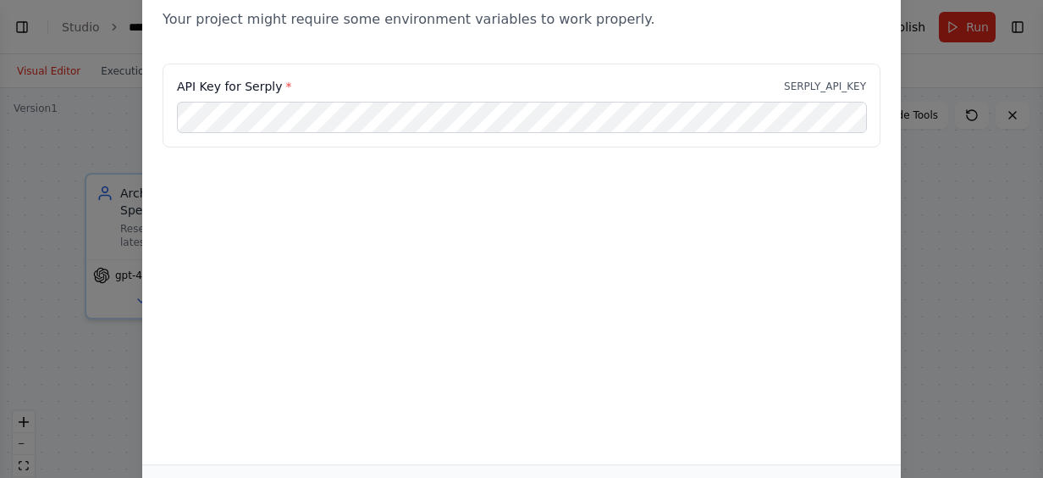
click at [270, 196] on div "API Key for Serply * SERPLY_API_KEY" at bounding box center [521, 148] width 759 height 169
